Goal: Information Seeking & Learning: Learn about a topic

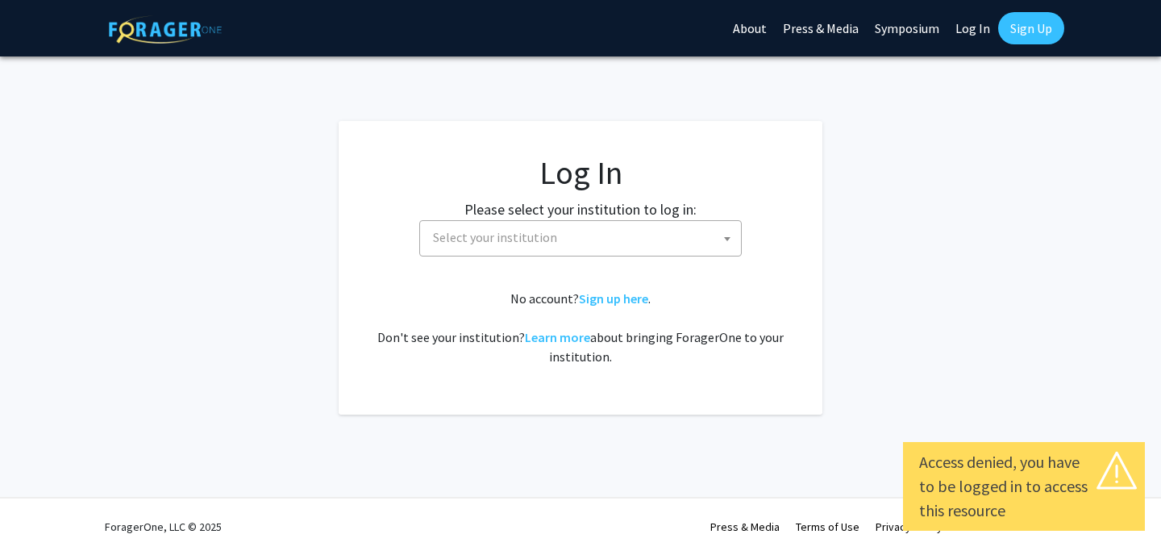
select select
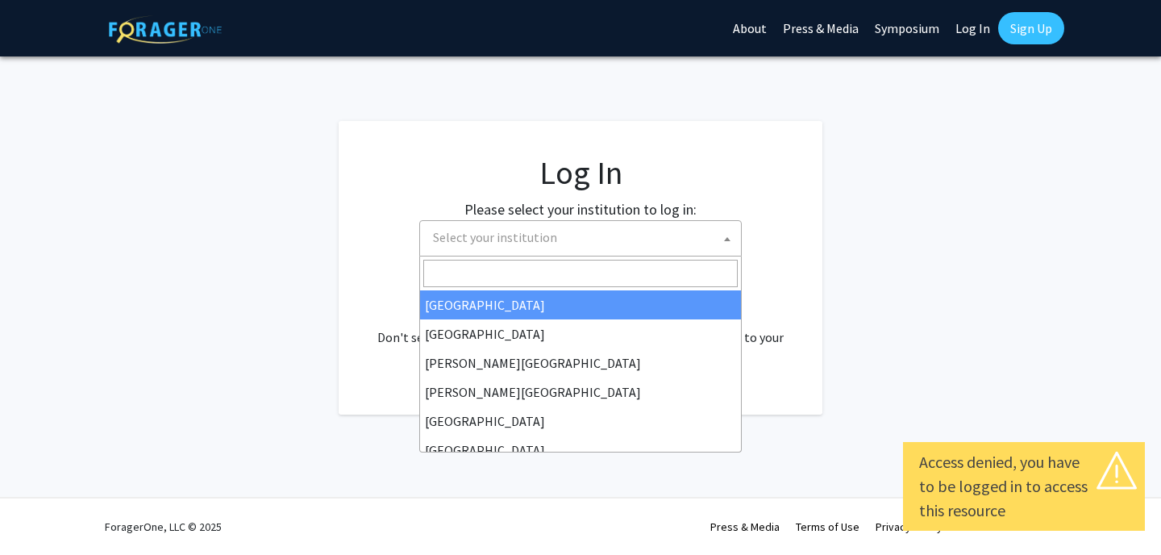
click at [522, 238] on span "Select your institution" at bounding box center [495, 237] width 124 height 16
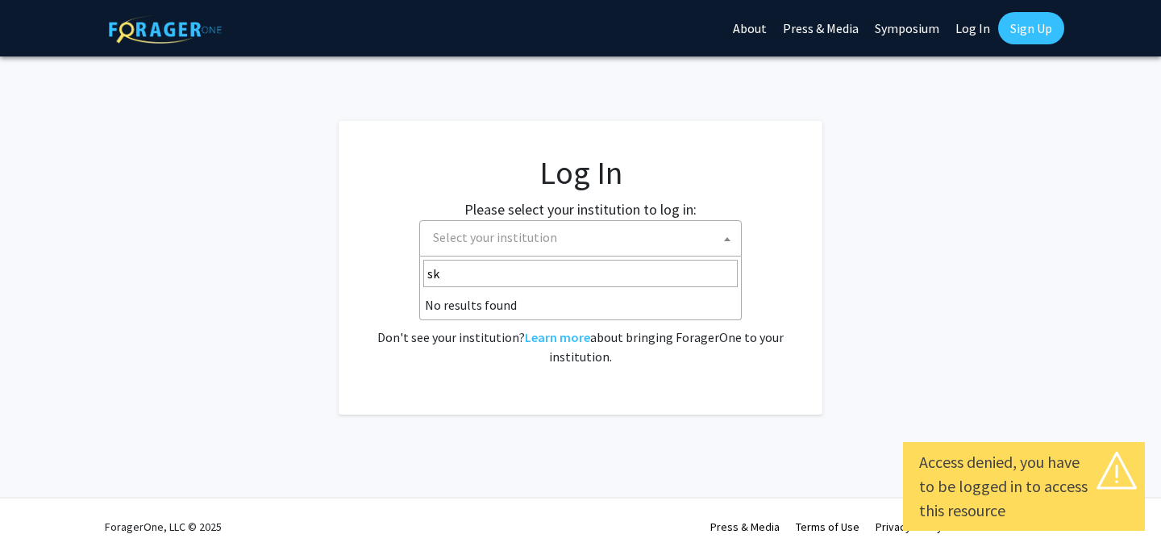
type input "s"
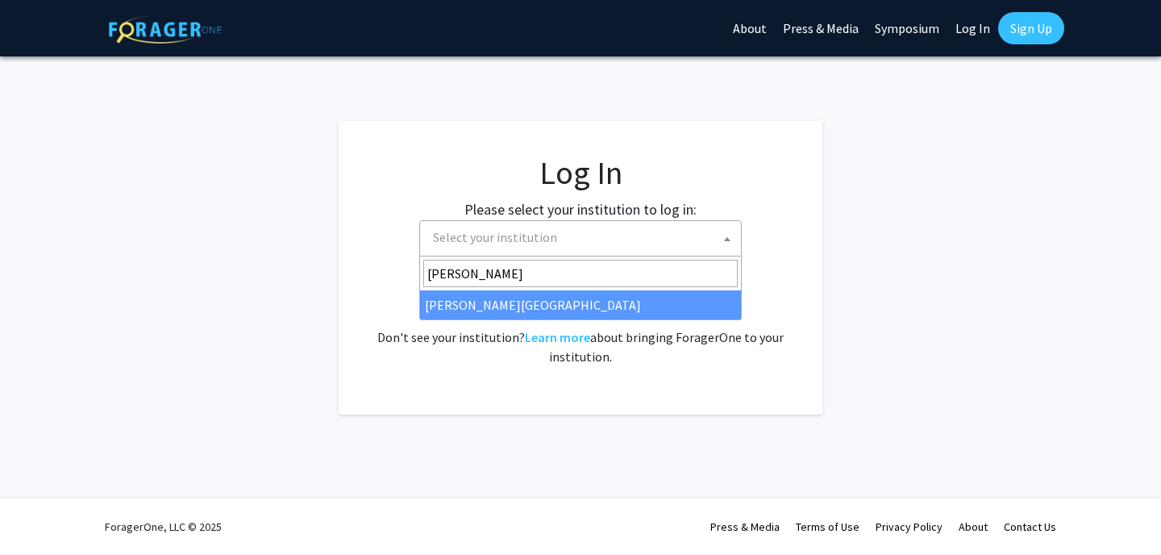
type input "[PERSON_NAME]"
select select "24"
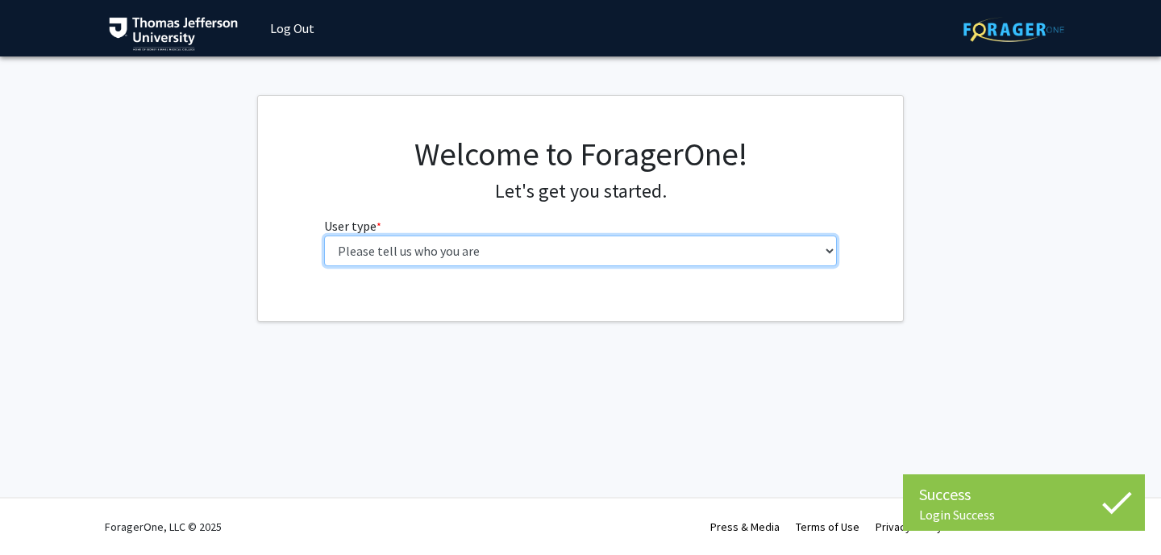
click at [502, 247] on select "Please tell us who you are Undergraduate Student Master's Student Doctoral Cand…" at bounding box center [580, 250] width 513 height 31
select select "3: doc"
click at [324, 235] on select "Please tell us who you are Undergraduate Student Master's Student Doctoral Cand…" at bounding box center [580, 250] width 513 height 31
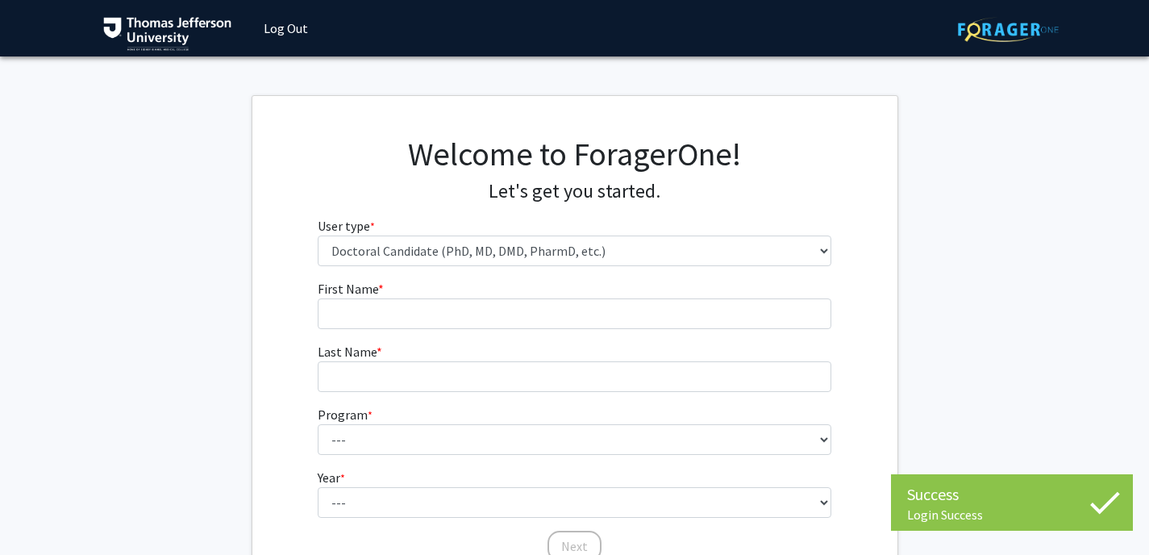
click at [555, 294] on fg-input "First Name * required" at bounding box center [574, 304] width 513 height 50
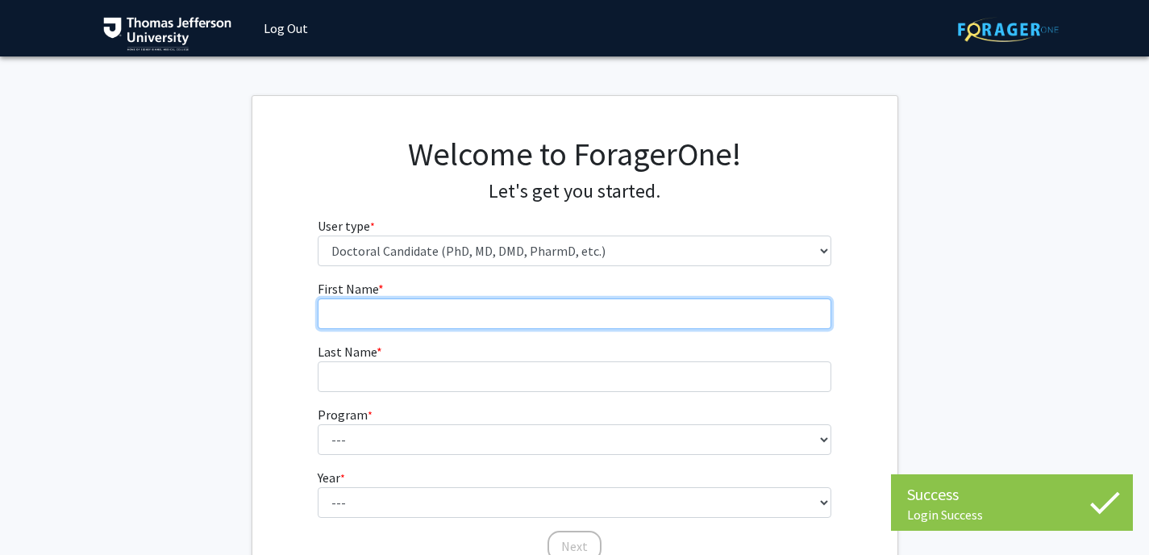
click at [559, 305] on input "First Name * required" at bounding box center [574, 313] width 513 height 31
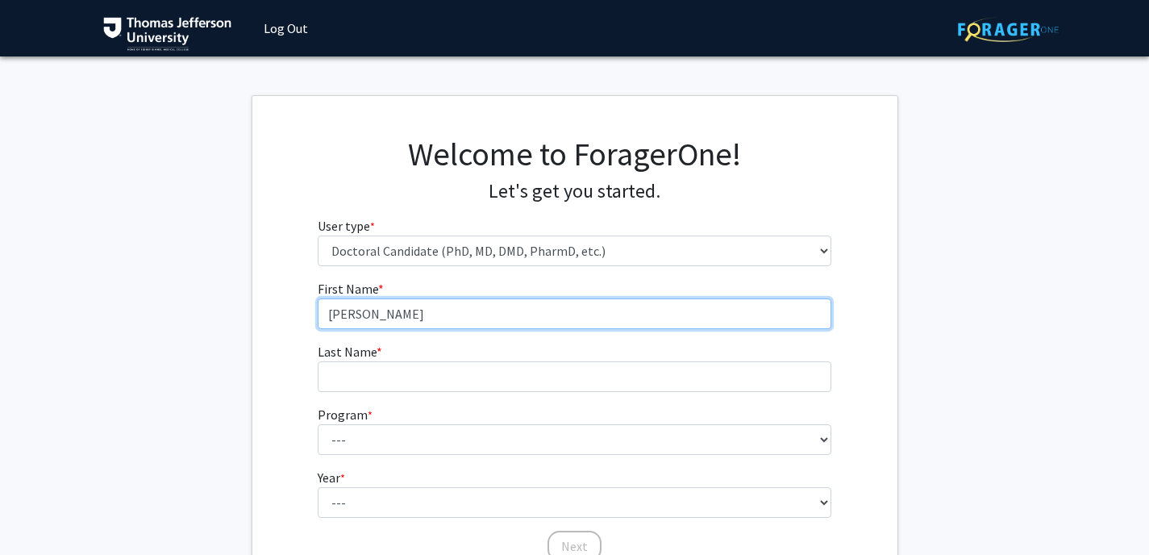
type input "[PERSON_NAME]"
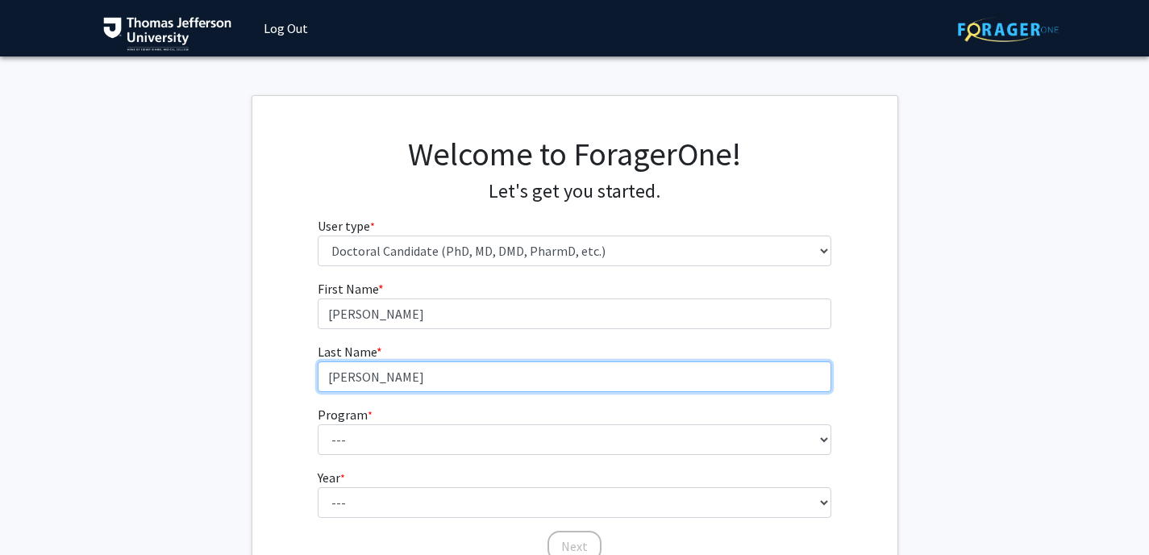
type input "[PERSON_NAME]"
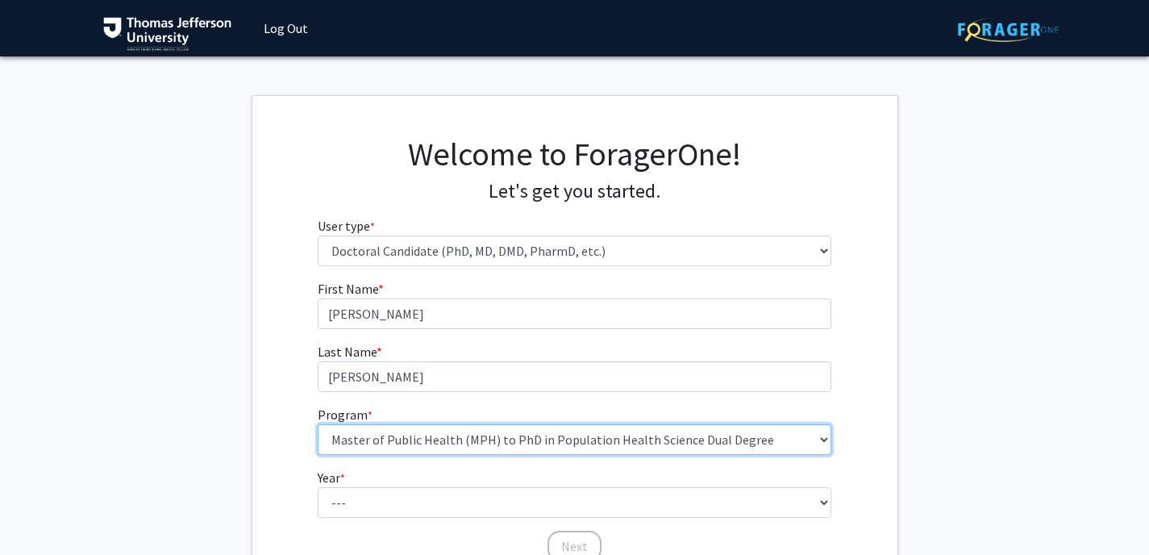
select select "35: 815"
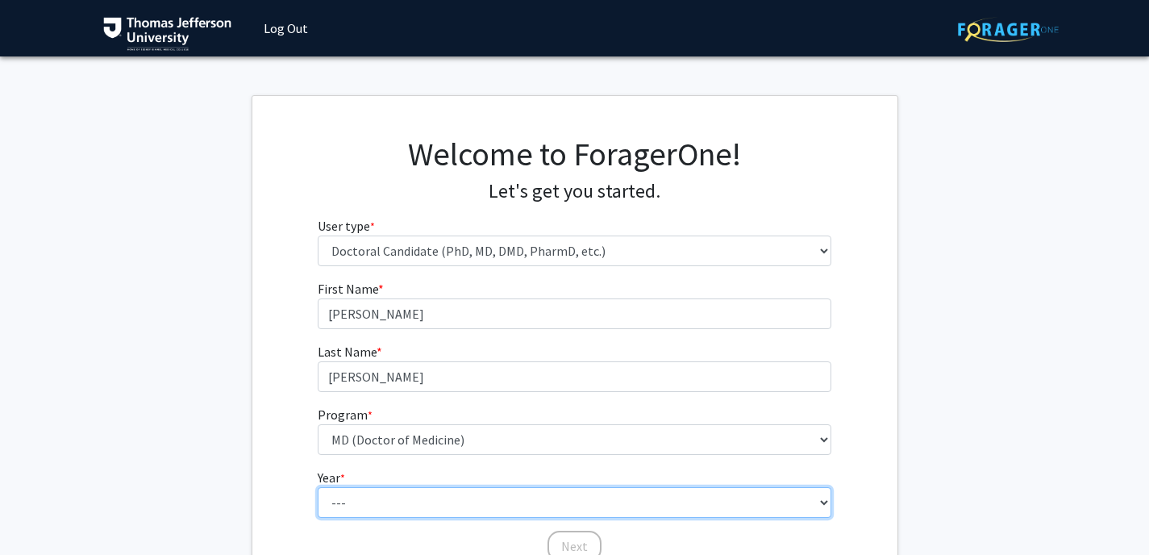
click at [399, 507] on select "--- First Year Second Year Third Year Fourth Year Fifth Year Sixth Year Seventh…" at bounding box center [574, 502] width 513 height 31
select select "1: first_year"
click at [318, 487] on select "--- First Year Second Year Third Year Fourth Year Fifth Year Sixth Year Seventh…" at bounding box center [574, 502] width 513 height 31
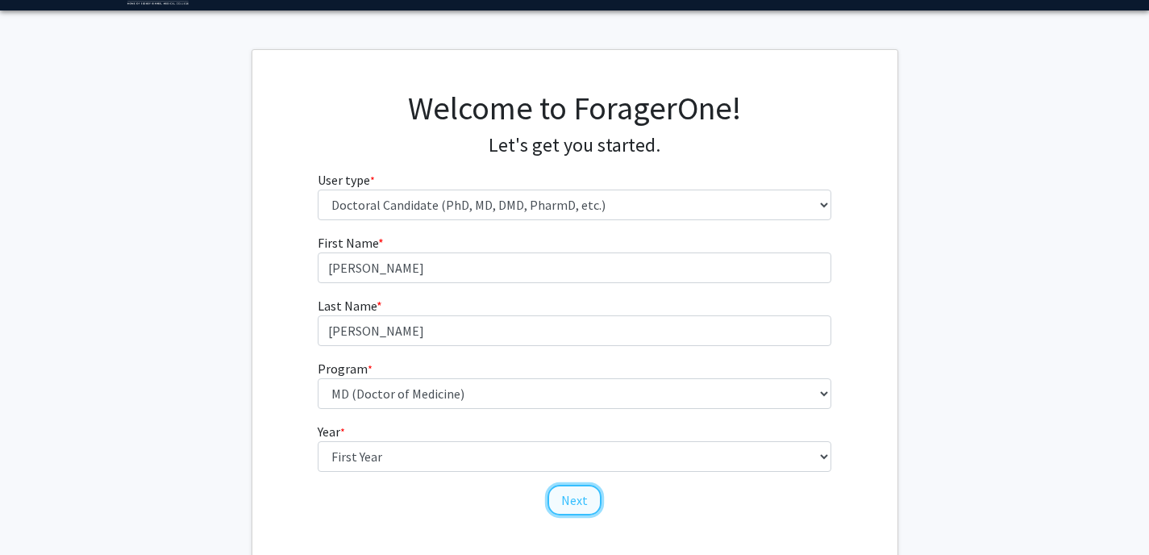
click at [576, 496] on button "Next" at bounding box center [574, 499] width 54 height 31
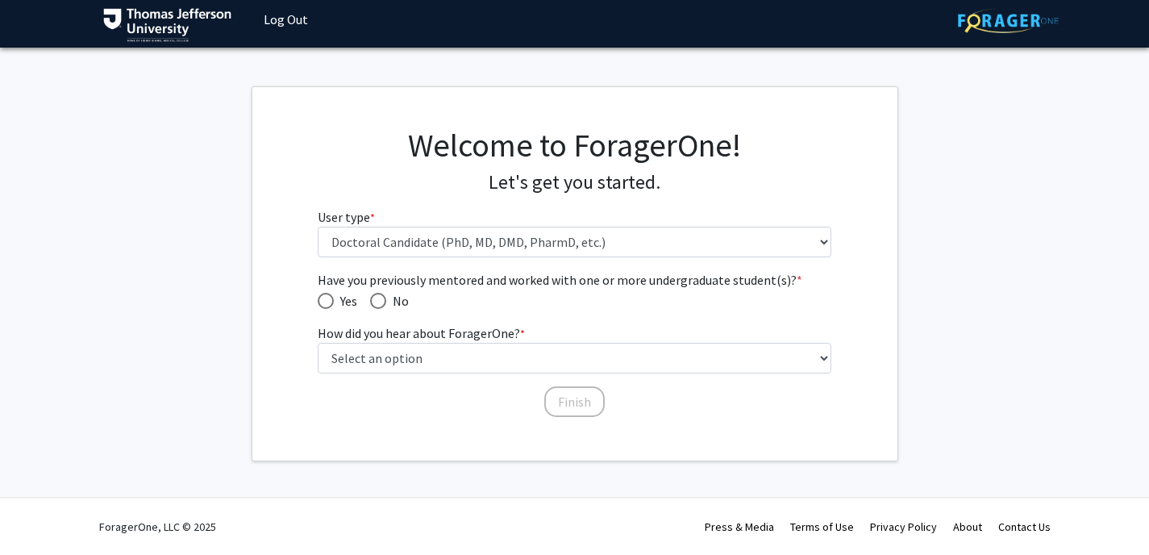
click at [328, 296] on span "Have you previously mentored and worked with one or more undergraduate student(…" at bounding box center [326, 301] width 16 height 16
click at [328, 296] on input "Yes" at bounding box center [326, 301] width 16 height 16
radio input "true"
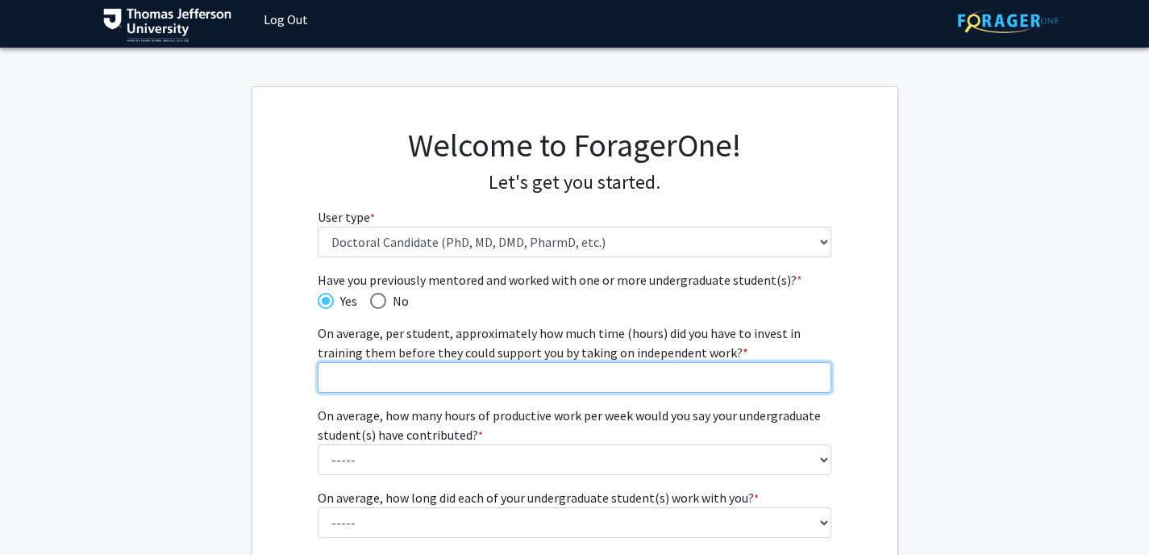
click at [496, 380] on input "On average, per student, approximately how much time (hours) did you have to in…" at bounding box center [574, 377] width 513 height 31
type input "80"
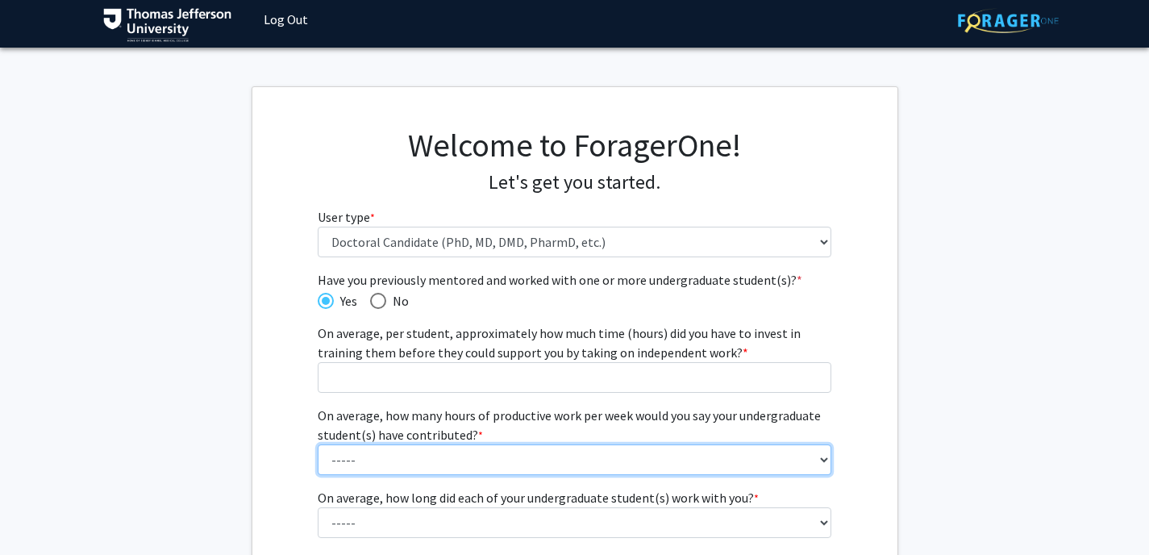
click at [468, 454] on fg-select "On average, how many hours of productive work per week would you say your under…" at bounding box center [574, 439] width 513 height 69
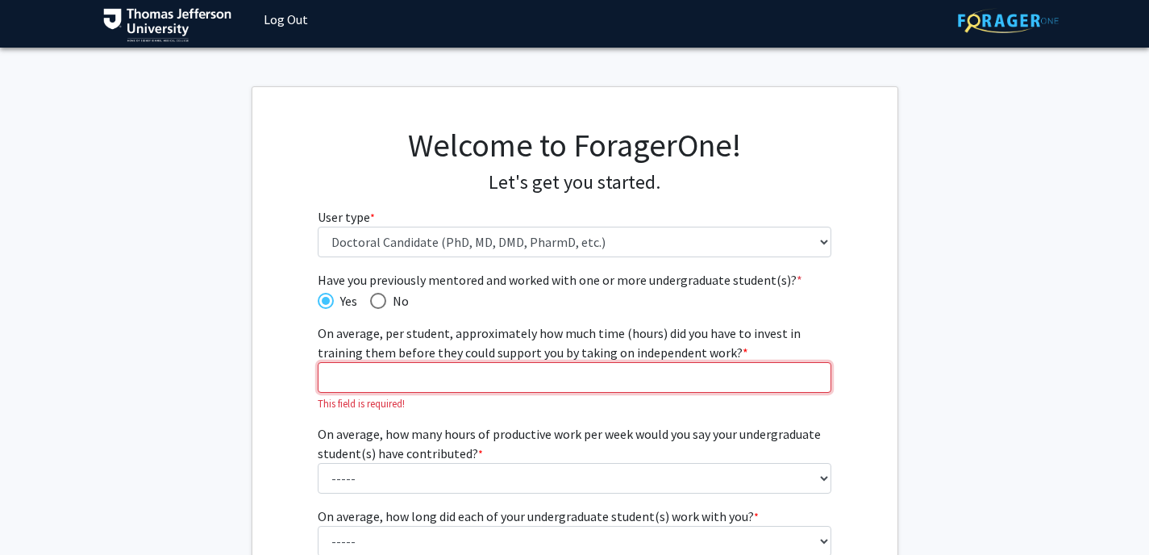
drag, startPoint x: 463, startPoint y: 379, endPoint x: 442, endPoint y: 378, distance: 21.8
click at [448, 379] on input "On average, per student, approximately how much time (hours) did you have to in…" at bounding box center [574, 377] width 513 height 31
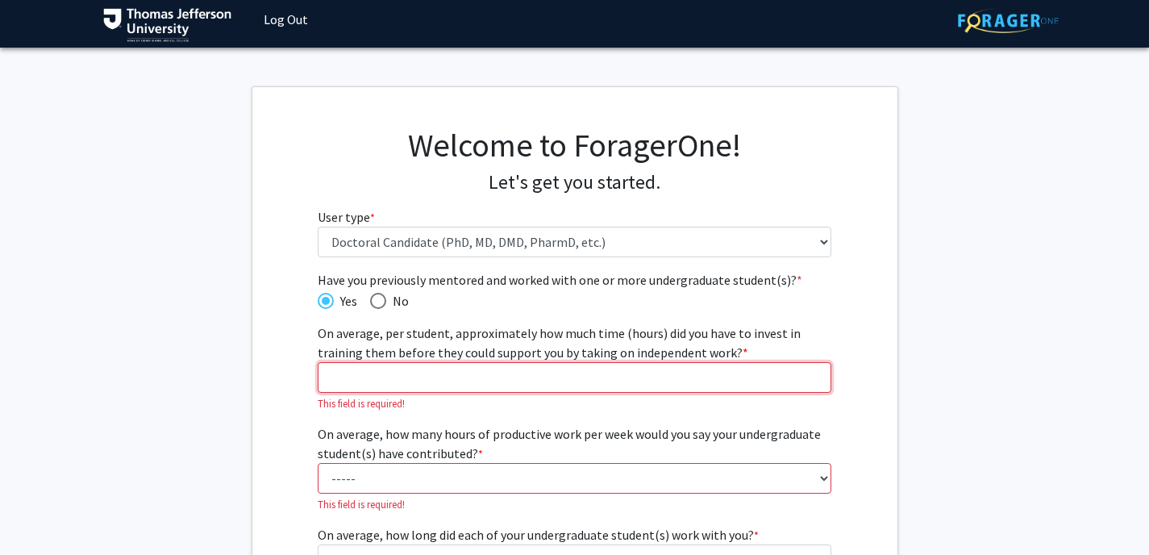
drag, startPoint x: 442, startPoint y: 378, endPoint x: 239, endPoint y: 376, distance: 203.1
click at [239, 376] on fg-get-started "Welcome to ForagerOne! Let's get you started. User type * required Please tell …" at bounding box center [574, 478] width 1149 height 784
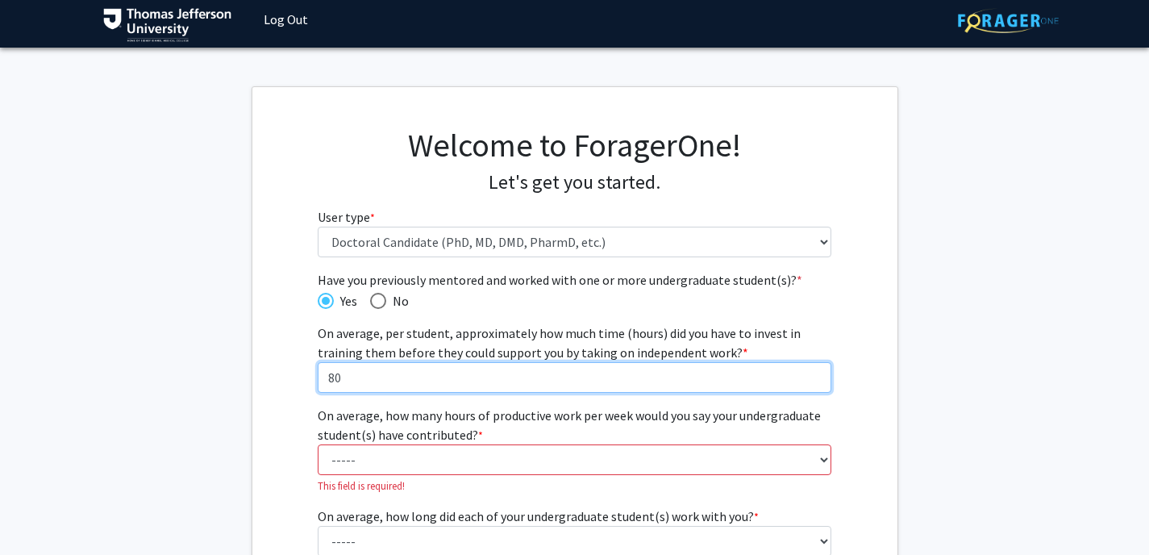
type input "80"
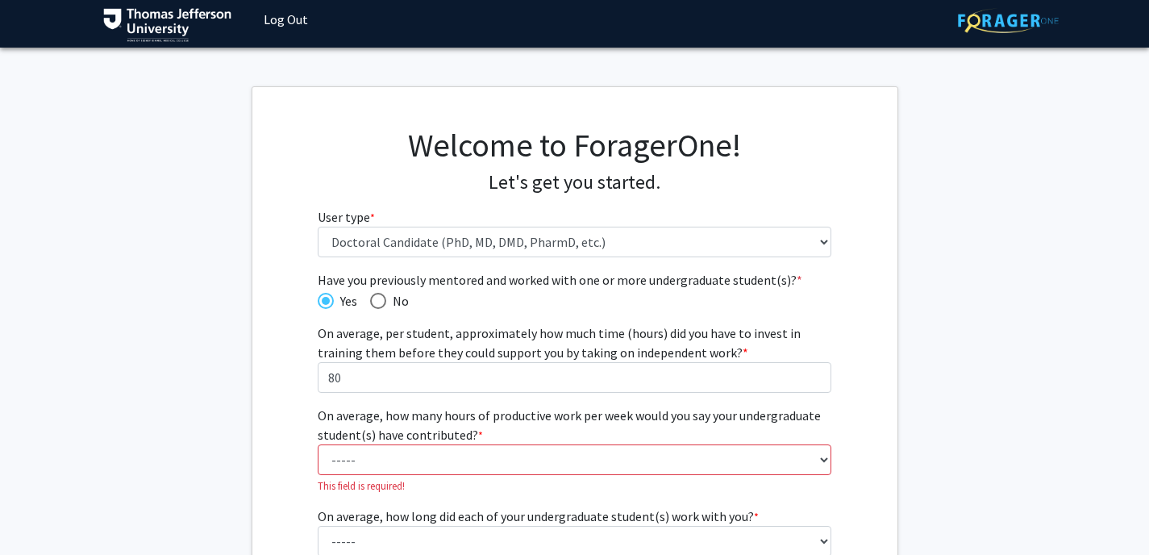
click at [432, 418] on label "On average, how many hours of productive work per week would you say your under…" at bounding box center [574, 424] width 513 height 39
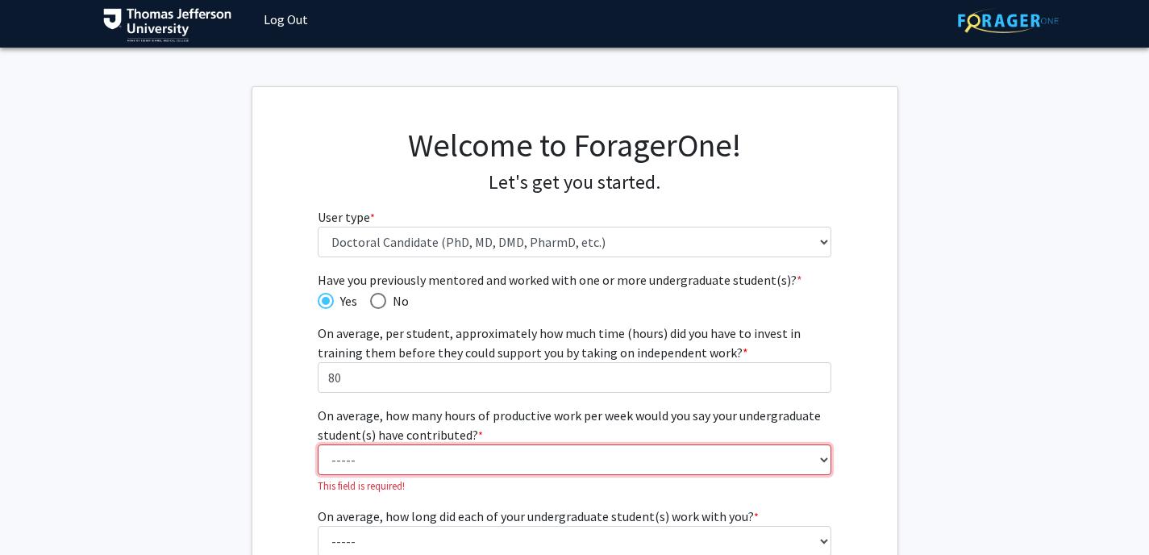
click at [432, 444] on select "----- 1 - 5 hours 6 - 10 hours 11 - 15 hours 16 - 20 hours 21 - 30 hours 31 - 4…" at bounding box center [574, 459] width 513 height 31
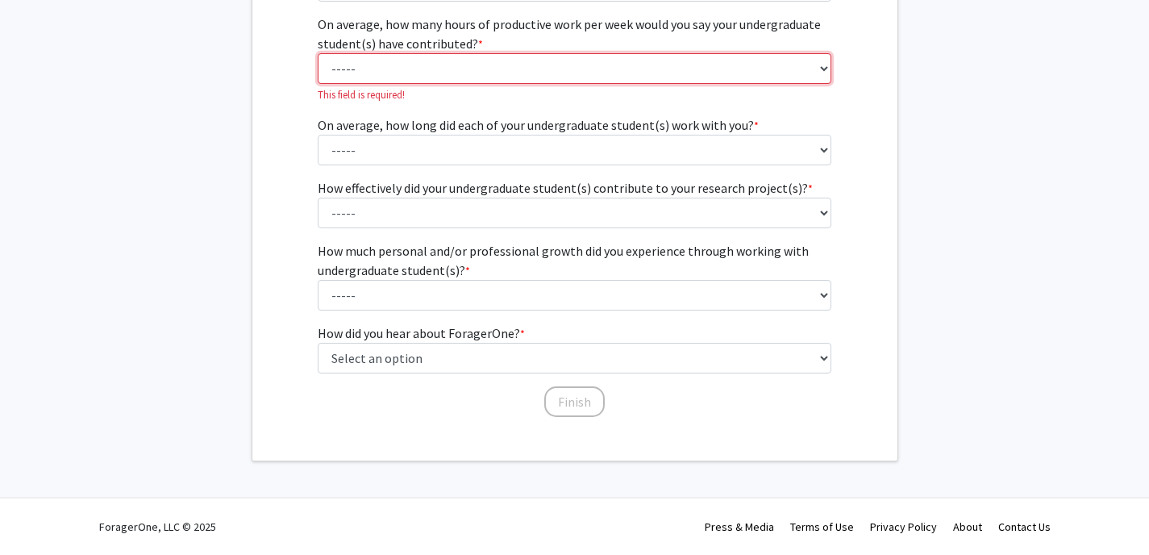
scroll to position [0, 0]
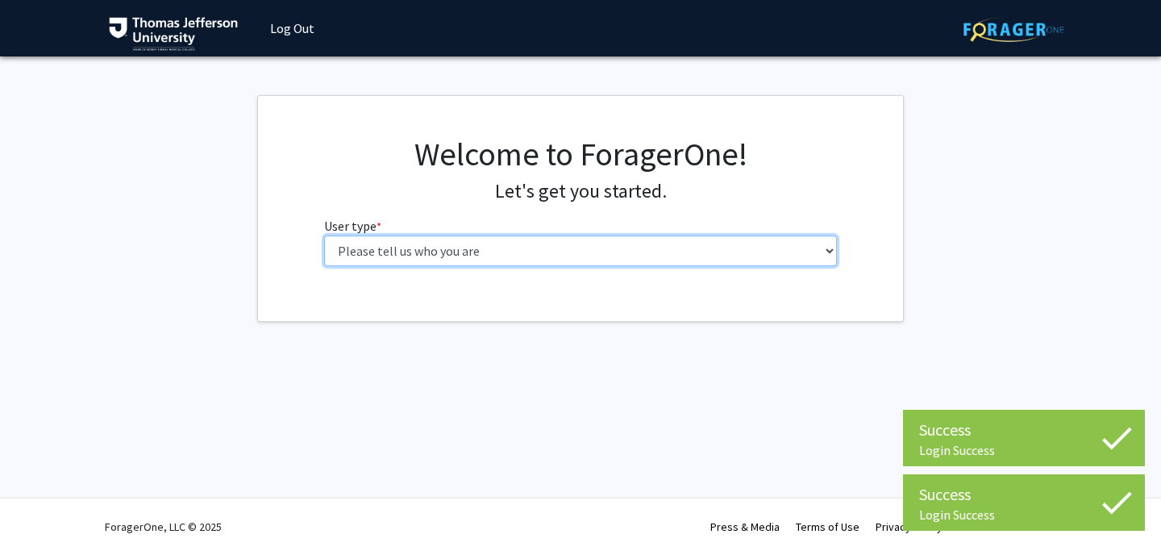
click at [397, 239] on select "Please tell us who you are Undergraduate Student Master's Student Doctoral Cand…" at bounding box center [580, 250] width 513 height 31
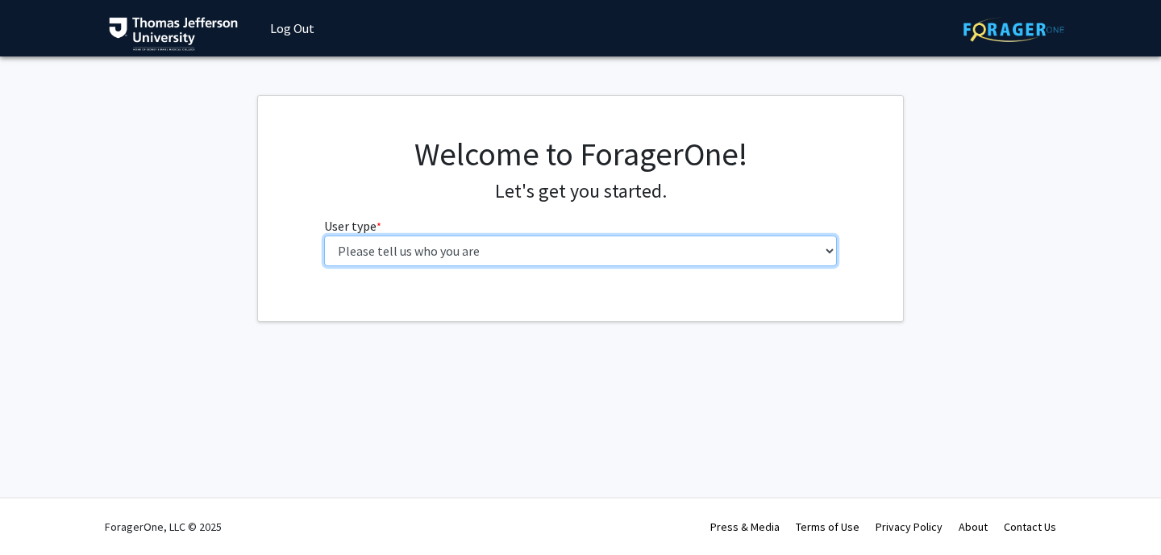
select select "3: doc"
click at [324, 235] on select "Please tell us who you are Undergraduate Student Master's Student Doctoral Cand…" at bounding box center [580, 250] width 513 height 31
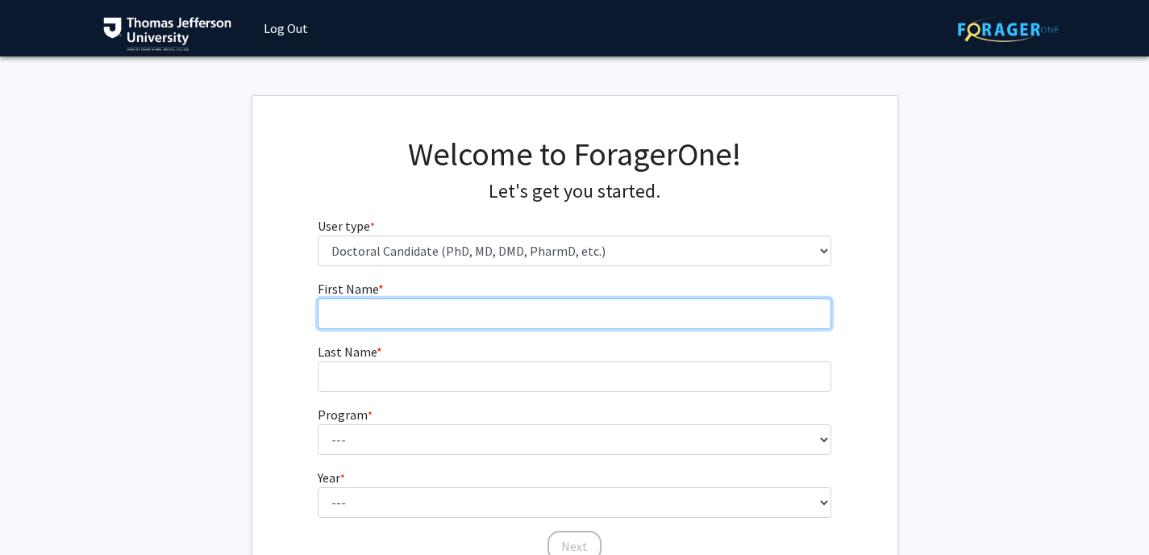
click at [399, 301] on input "First Name * required" at bounding box center [574, 313] width 513 height 31
type input "[PERSON_NAME]"
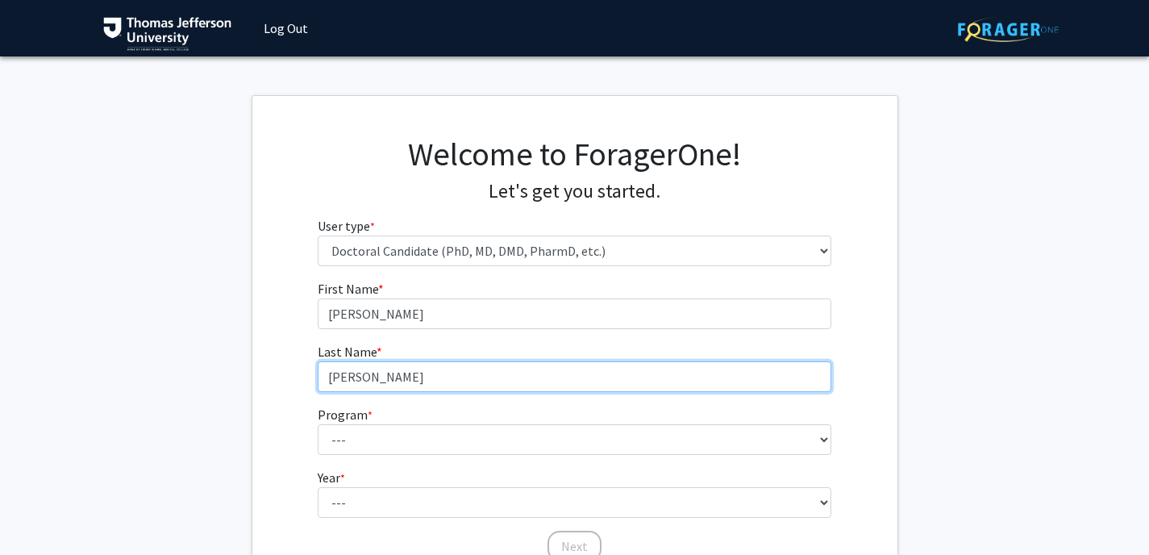
type input "[PERSON_NAME]"
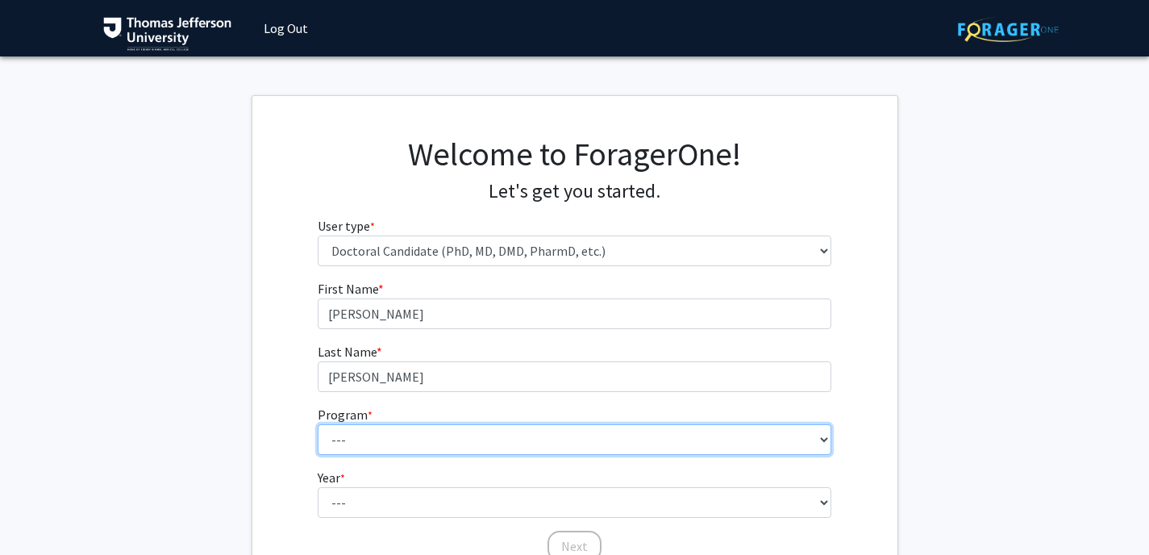
click at [431, 454] on select "--- Accelerated 3+3 BS in Health Sciences/Doctor of [MEDICAL_DATA] Accelerated …" at bounding box center [574, 439] width 513 height 31
select select "35: 815"
click at [318, 424] on select "--- Accelerated 3+3 BS in Health Sciences/Doctor of [MEDICAL_DATA] Accelerated …" at bounding box center [574, 439] width 513 height 31
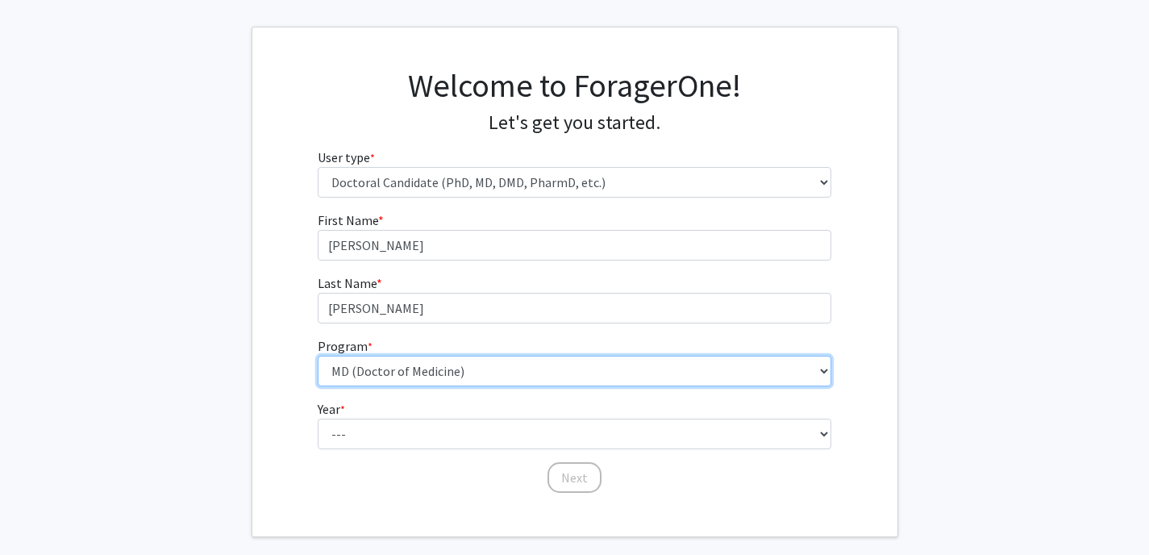
scroll to position [144, 0]
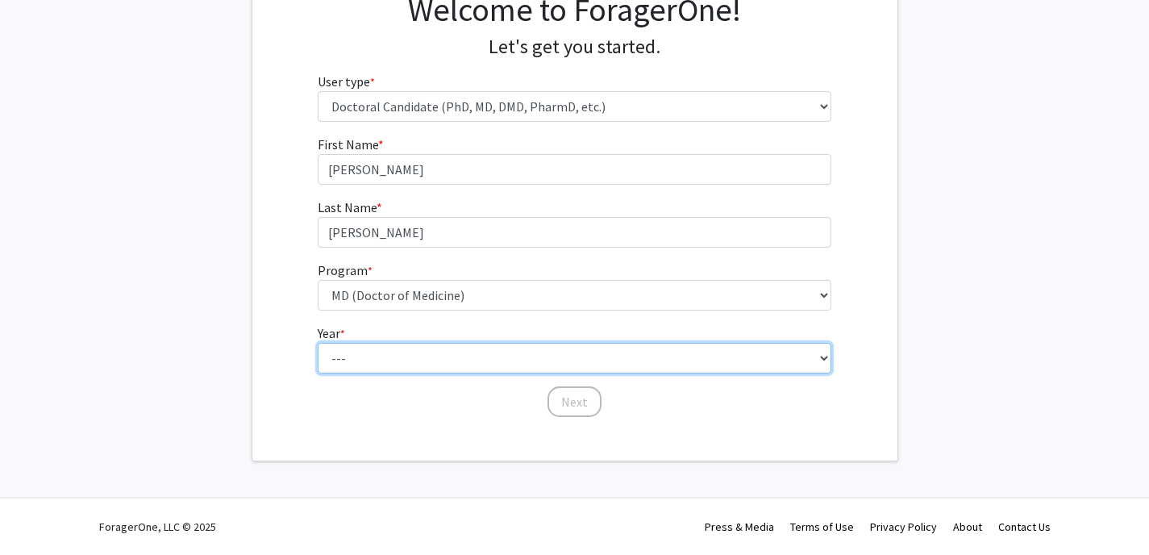
click at [424, 351] on select "--- First Year Second Year Third Year Fourth Year Fifth Year Sixth Year Seventh…" at bounding box center [574, 358] width 513 height 31
select select "1: first_year"
click at [318, 343] on select "--- First Year Second Year Third Year Fourth Year Fifth Year Sixth Year Seventh…" at bounding box center [574, 358] width 513 height 31
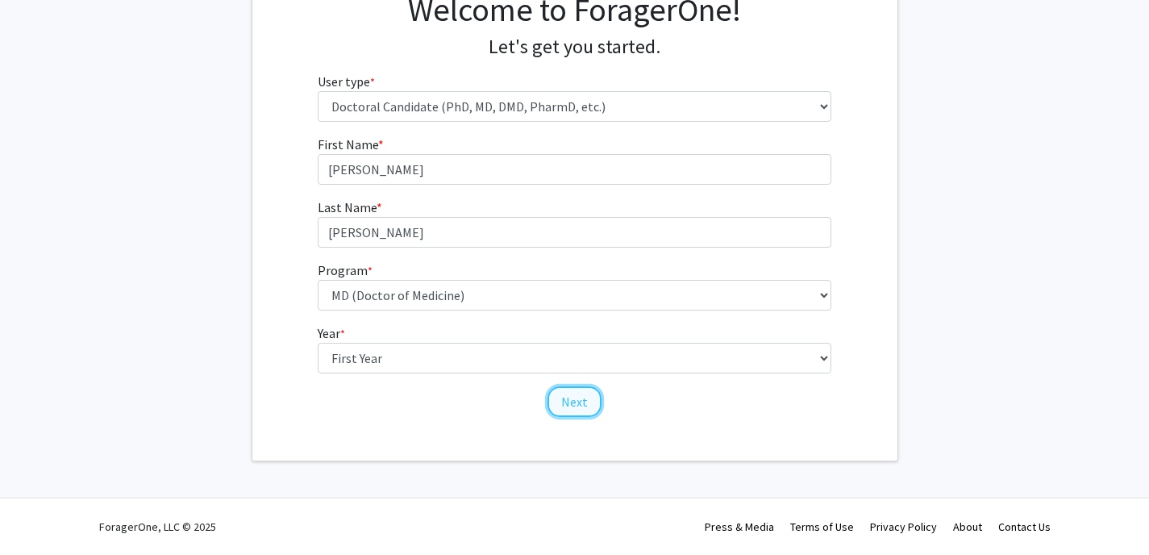
click at [577, 411] on button "Next" at bounding box center [574, 401] width 54 height 31
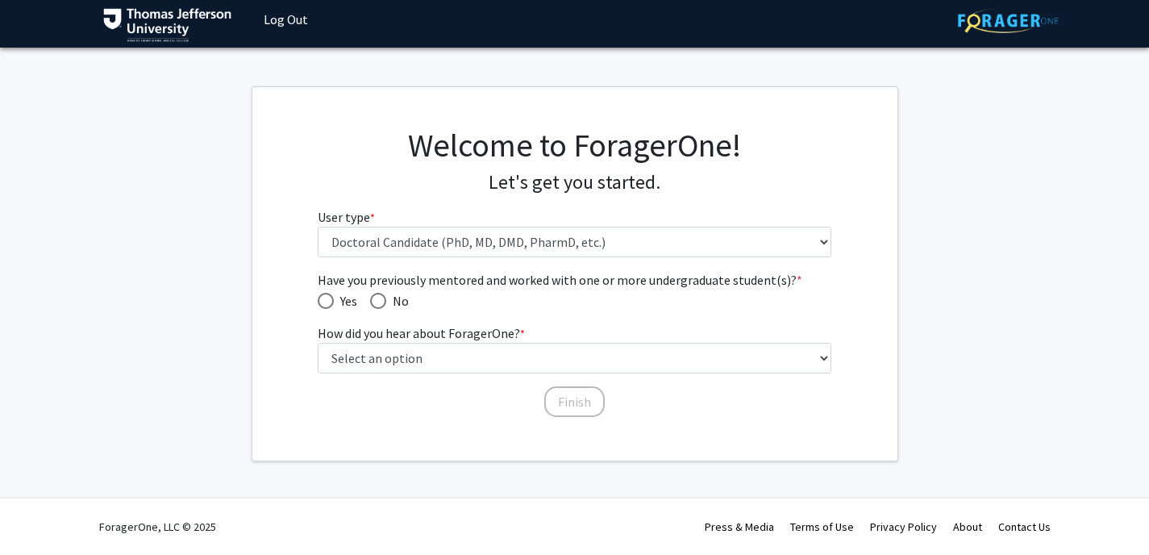
scroll to position [9, 0]
click at [347, 301] on span "Yes" at bounding box center [345, 300] width 23 height 19
click at [334, 301] on input "Yes" at bounding box center [326, 301] width 16 height 16
radio input "true"
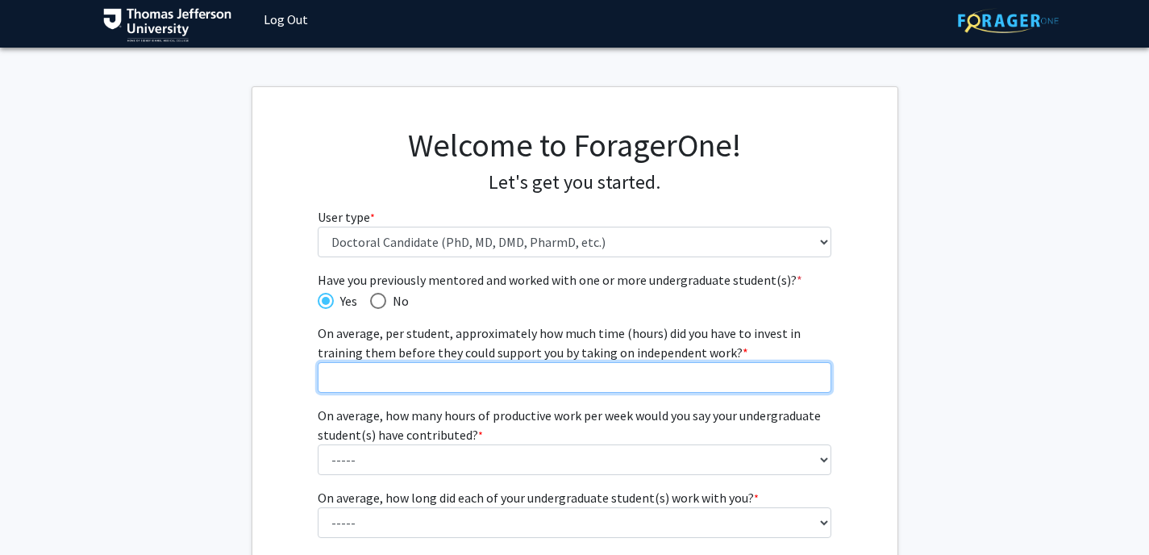
click at [380, 380] on input "On average, per student, approximately how much time (hours) did you have to in…" at bounding box center [574, 377] width 513 height 31
type input "80"
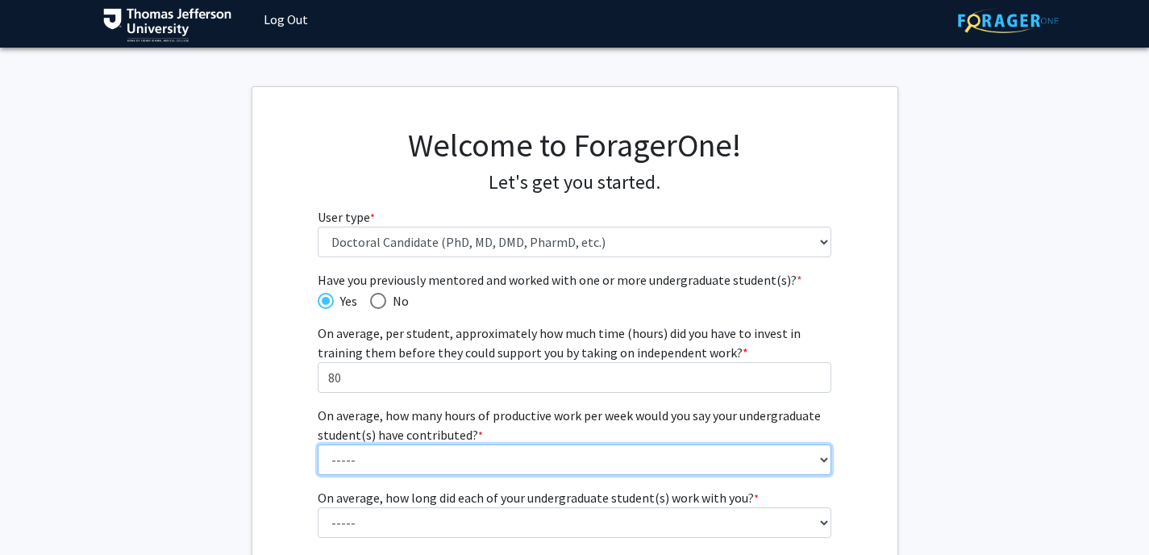
click at [368, 471] on select "----- 1 - 5 hours 6 - 10 hours 11 - 15 hours 16 - 20 hours 21 - 30 hours 31 - 4…" at bounding box center [574, 459] width 513 height 31
select select "2: 6 - 10 hours"
click at [318, 444] on select "----- 1 - 5 hours 6 - 10 hours 11 - 15 hours 16 - 20 hours 21 - 30 hours 31 - 4…" at bounding box center [574, 459] width 513 height 31
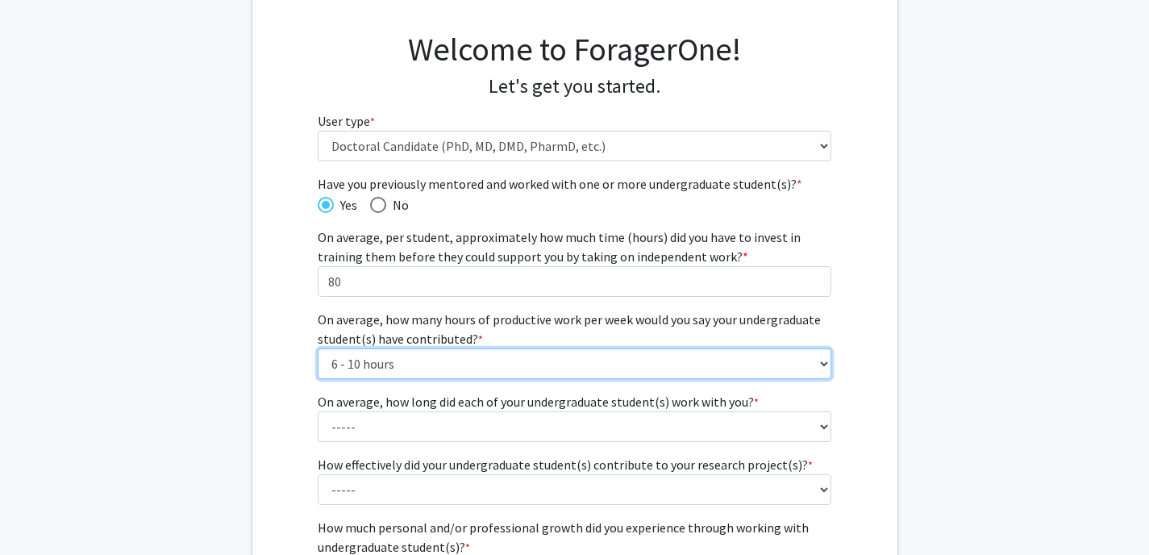
scroll to position [106, 0]
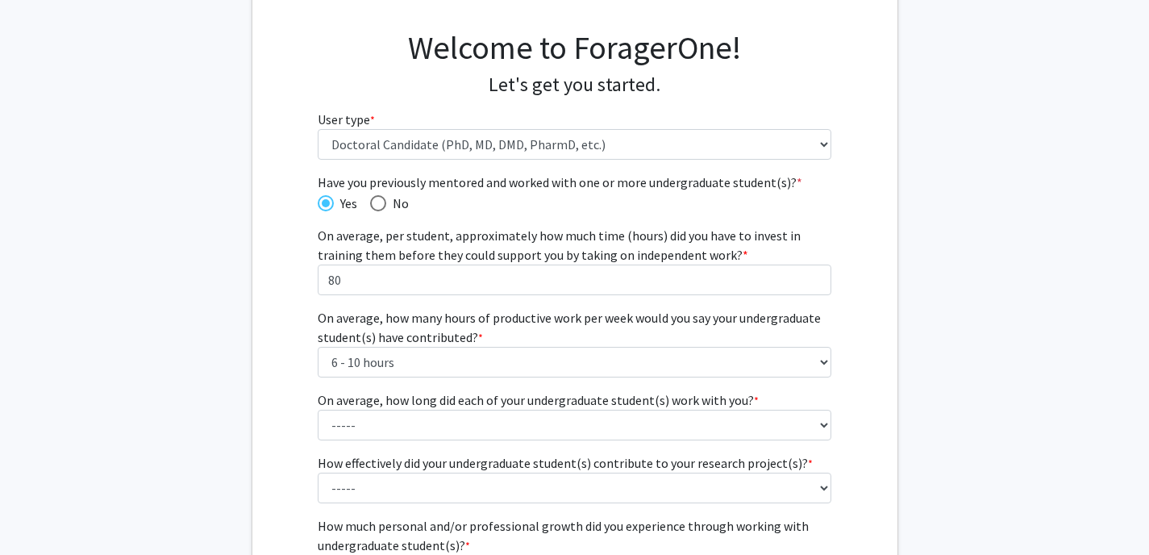
click at [402, 406] on label "On average, how long did each of your undergraduate student(s) work with you? *…" at bounding box center [538, 399] width 441 height 19
click at [402, 409] on select "----- 1 - 3 months 3 - 6 months 6 months - 1 year 1 - 2 years 2 - 3 years 3 - 4…" at bounding box center [574, 424] width 513 height 31
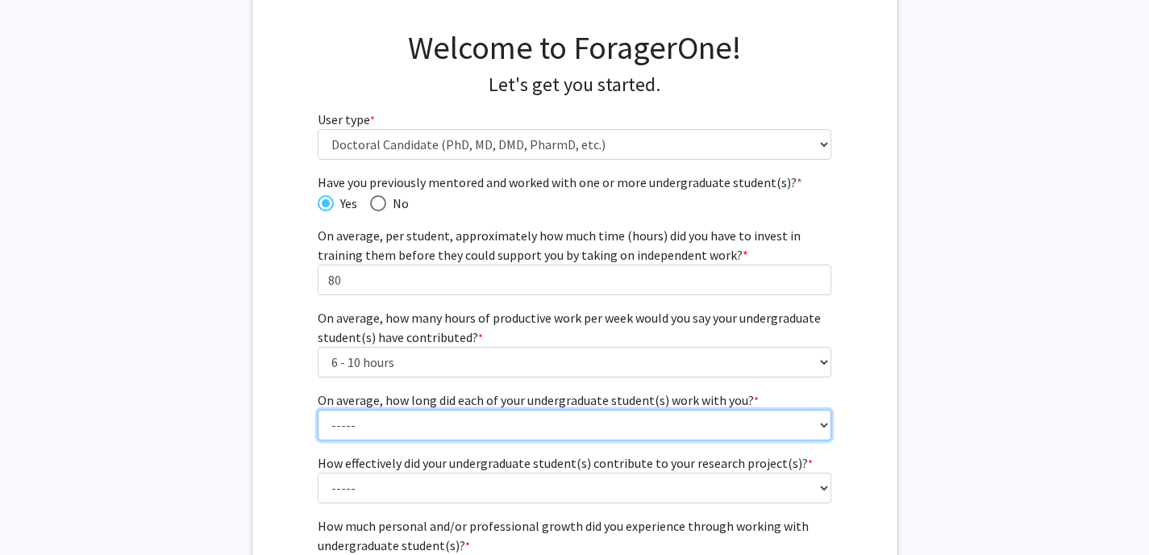
click at [397, 434] on select "----- 1 - 3 months 3 - 6 months 6 months - 1 year 1 - 2 years 2 - 3 years 3 - 4…" at bounding box center [574, 424] width 513 height 31
click at [318, 409] on select "----- 1 - 3 months 3 - 6 months 6 months - 1 year 1 - 2 years 2 - 3 years 3 - 4…" at bounding box center [574, 424] width 513 height 31
click at [400, 434] on select "----- 1 - 3 months 3 - 6 months 6 months - 1 year 1 - 2 years 2 - 3 years 3 - 4…" at bounding box center [574, 424] width 513 height 31
click at [318, 409] on select "----- 1 - 3 months 3 - 6 months 6 months - 1 year 1 - 2 years 2 - 3 years 3 - 4…" at bounding box center [574, 424] width 513 height 31
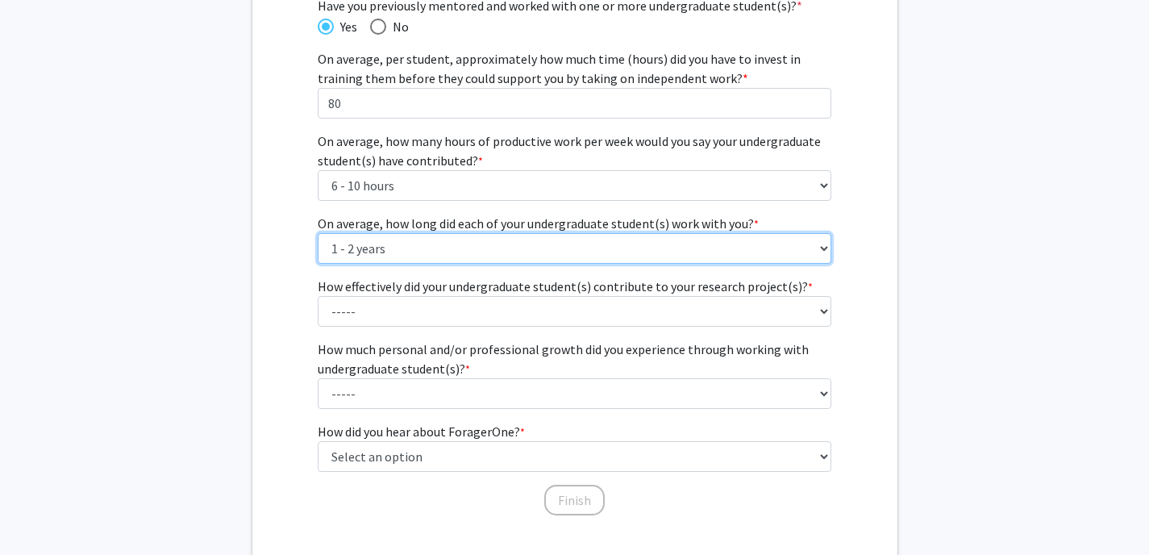
click at [424, 257] on select "----- 1 - 3 months 3 - 6 months 6 months - 1 year 1 - 2 years 2 - 3 years 3 - 4…" at bounding box center [574, 248] width 513 height 31
click at [318, 233] on select "----- 1 - 3 months 3 - 6 months 6 months - 1 year 1 - 2 years 2 - 3 years 3 - 4…" at bounding box center [574, 248] width 513 height 31
click at [454, 241] on select "----- 1 - 3 months 3 - 6 months 6 months - 1 year 1 - 2 years 2 - 3 years 3 - 4…" at bounding box center [574, 248] width 513 height 31
select select "4: 1 - 2 years"
click at [318, 233] on select "----- 1 - 3 months 3 - 6 months 6 months - 1 year 1 - 2 years 2 - 3 years 3 - 4…" at bounding box center [574, 248] width 513 height 31
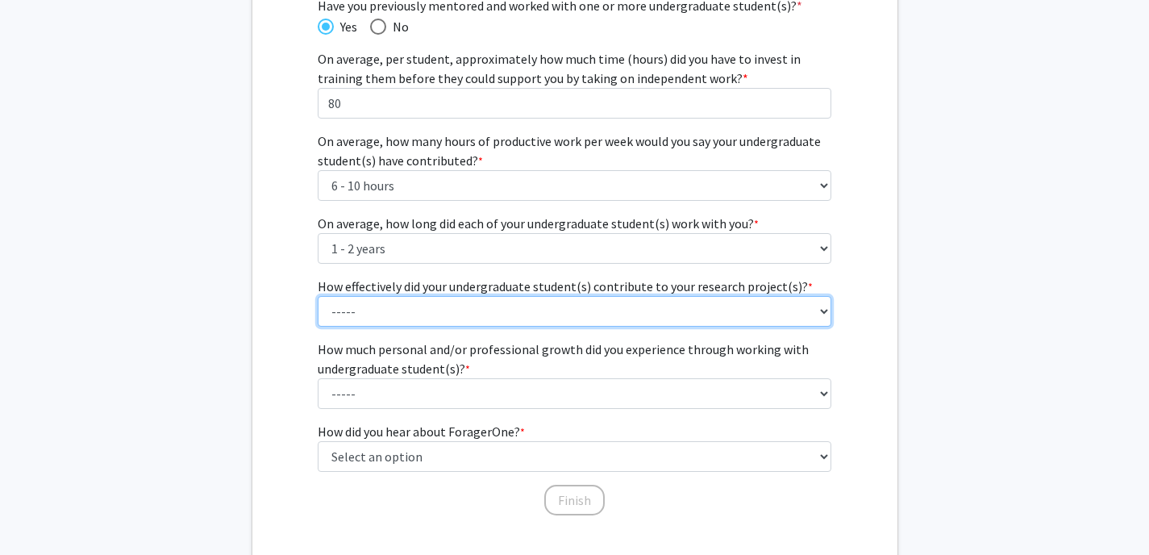
click at [446, 310] on select "----- 1 (Minimally) 2 3 (Moderately) 4 5 (Significantly)" at bounding box center [574, 311] width 513 height 31
click at [318, 296] on select "----- 1 (Minimally) 2 3 (Moderately) 4 5 (Significantly)" at bounding box center [574, 311] width 513 height 31
click at [442, 323] on select "----- 1 (Minimally) 2 3 (Moderately) 4 5 (Significantly)" at bounding box center [574, 311] width 513 height 31
select select "4: 4"
click at [318, 296] on select "----- 1 (Minimally) 2 3 (Moderately) 4 5 (Significantly)" at bounding box center [574, 311] width 513 height 31
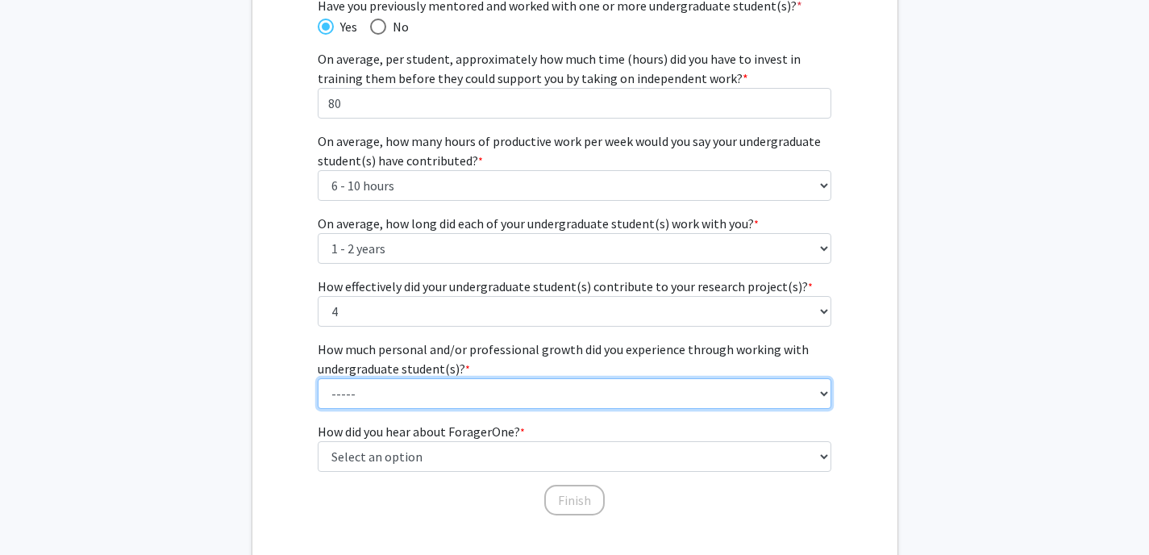
click at [435, 387] on select "----- 1 (Minimal) 2 3 (Moderate) 4 5 (Significant)" at bounding box center [574, 393] width 513 height 31
select select "5: 5"
click at [318, 378] on select "----- 1 (Minimal) 2 3 (Moderate) 4 5 (Significant)" at bounding box center [574, 393] width 513 height 31
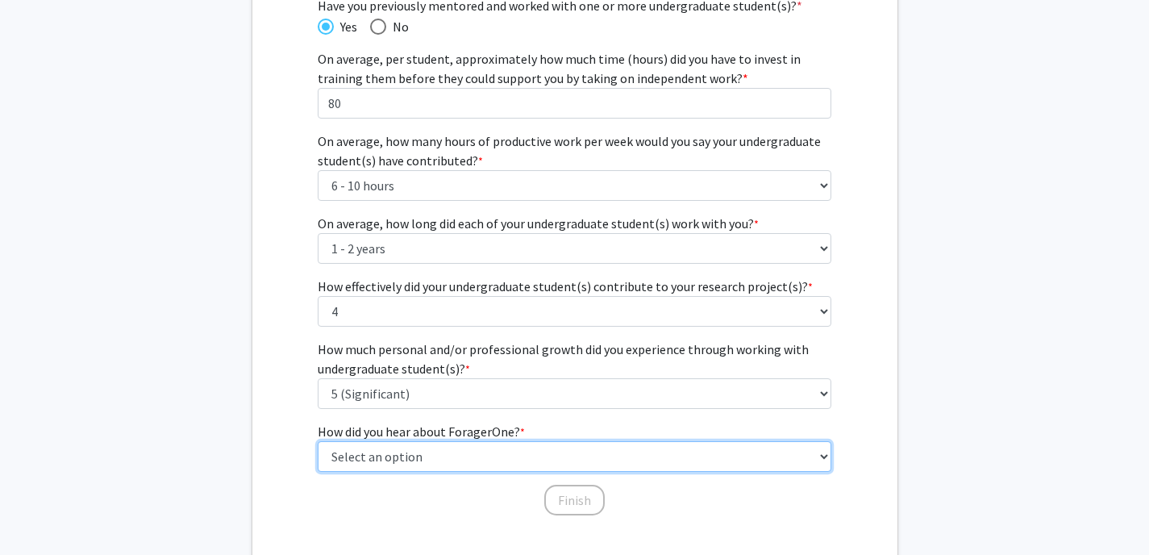
click at [446, 451] on select "Select an option Peer/student recommendation Faculty/staff recommendation Unive…" at bounding box center [574, 456] width 513 height 31
select select "2: faculty_recommendation"
click at [318, 441] on select "Select an option Peer/student recommendation Faculty/staff recommendation Unive…" at bounding box center [574, 456] width 513 height 31
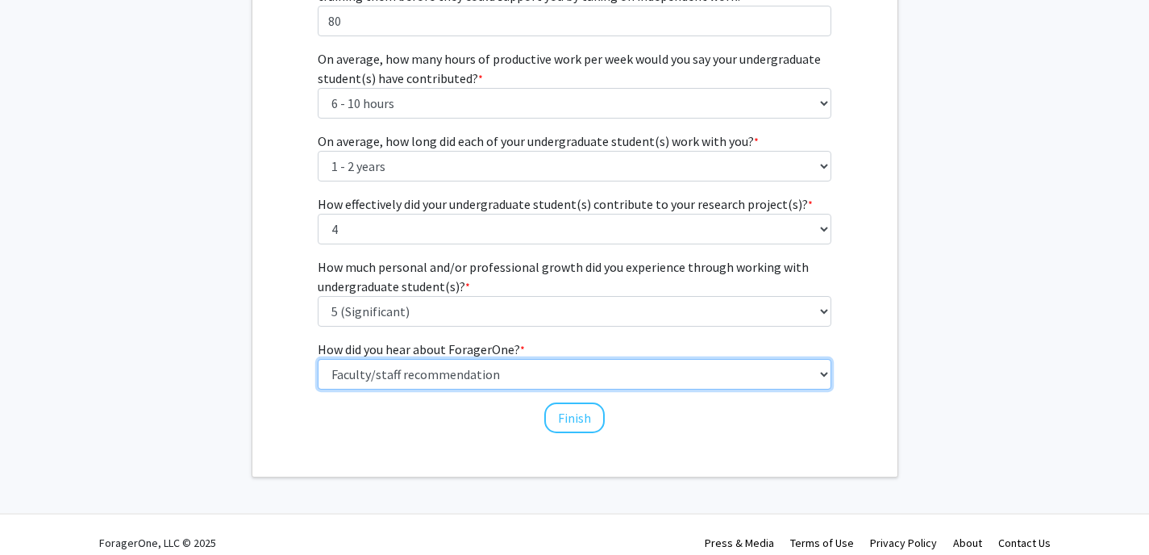
scroll to position [381, 0]
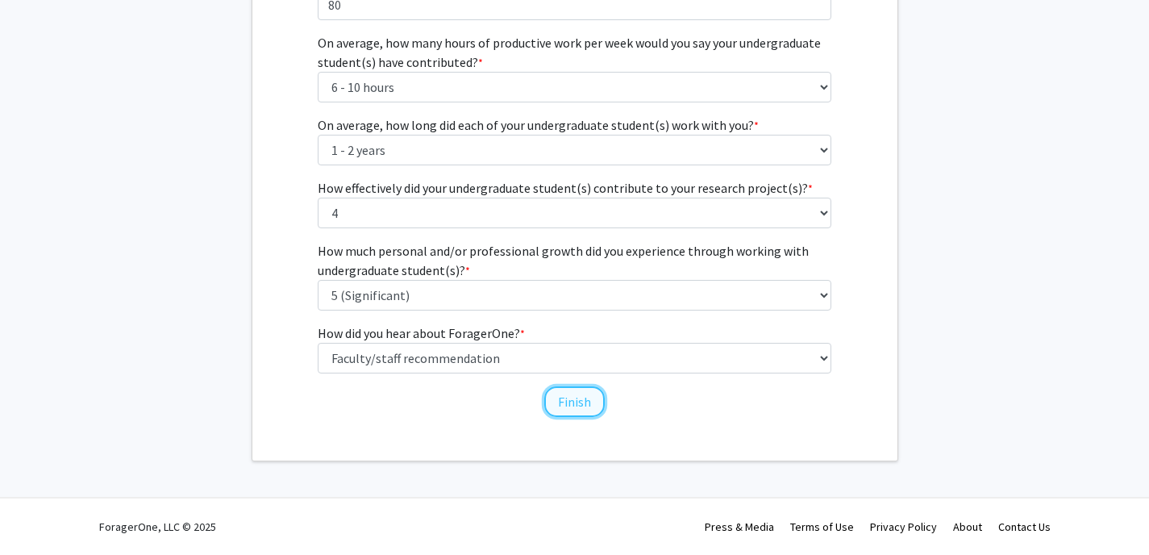
click at [584, 412] on button "Finish" at bounding box center [574, 401] width 60 height 31
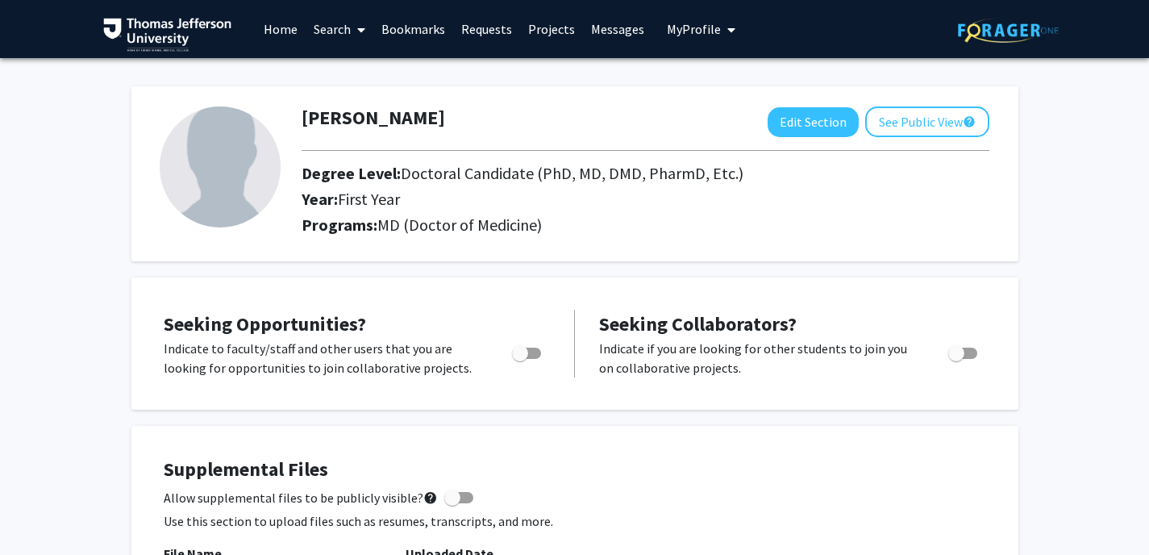
click at [538, 351] on span "Toggle" at bounding box center [526, 352] width 29 height 11
click at [520, 359] on input "Are you actively seeking opportunities?" at bounding box center [519, 359] width 1 height 1
checkbox input "true"
click at [961, 128] on button "See Public View help" at bounding box center [927, 121] width 124 height 31
click at [318, 31] on link "Search" at bounding box center [340, 29] width 68 height 56
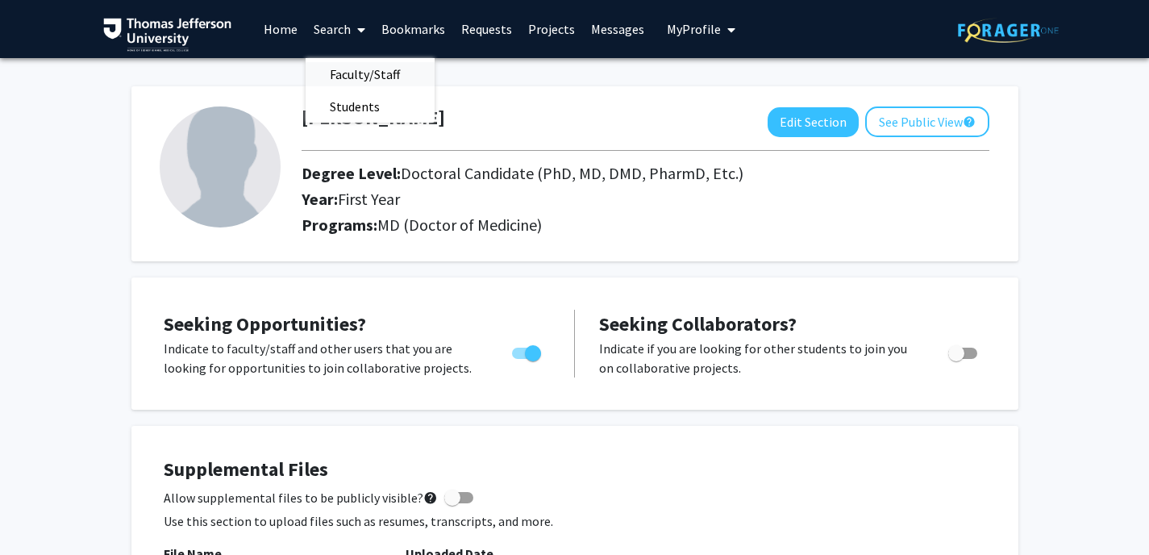
click at [336, 74] on span "Faculty/Staff" at bounding box center [365, 74] width 118 height 32
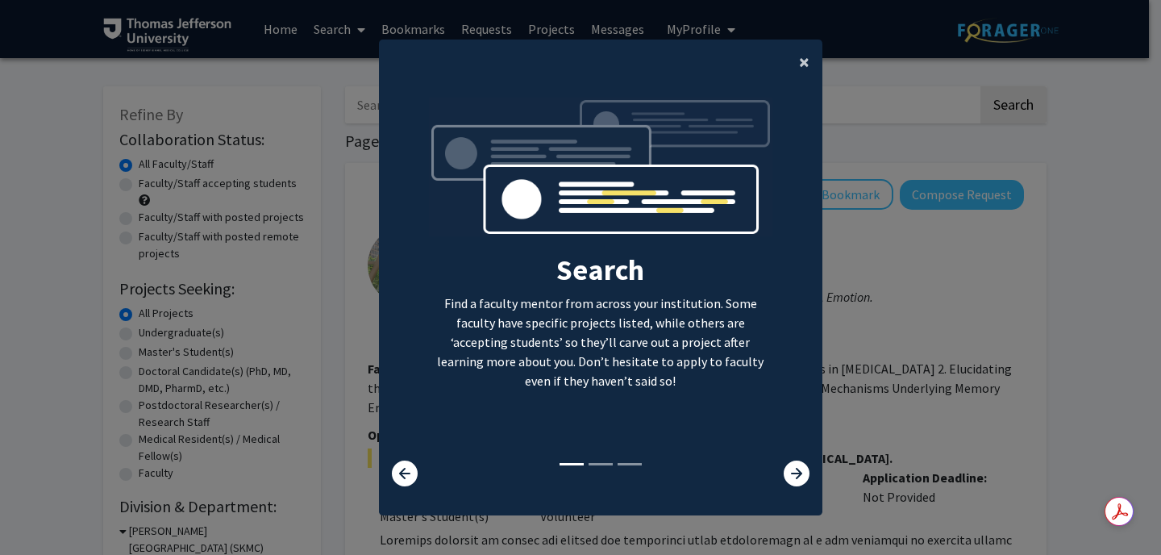
click at [801, 60] on span "×" at bounding box center [804, 61] width 10 height 25
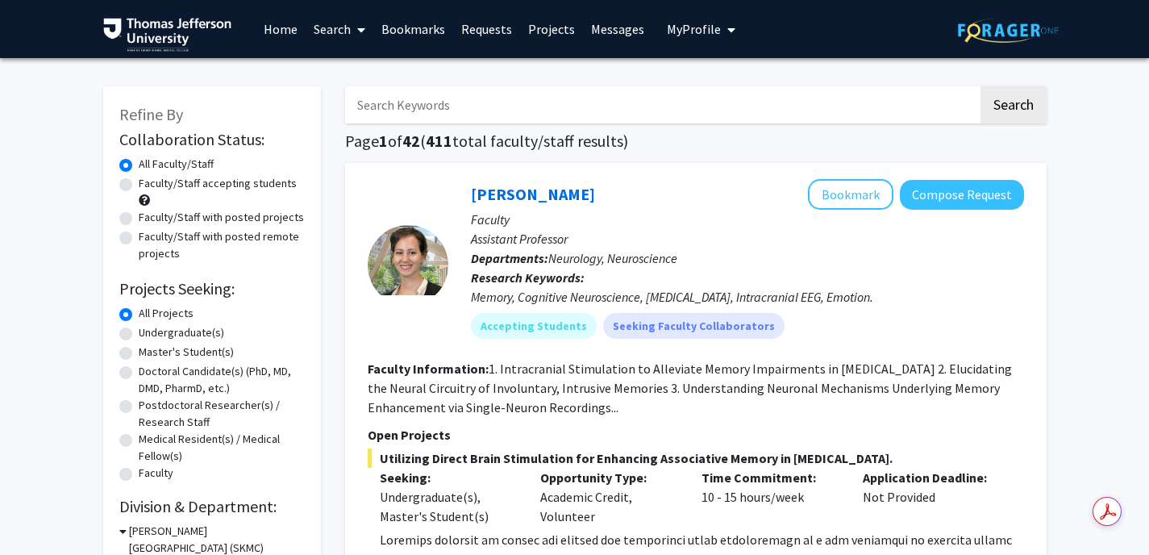
click at [134, 372] on div "Doctoral Candidate(s) (PhD, MD, DMD, PharmD, etc.)" at bounding box center [211, 380] width 185 height 34
click at [139, 372] on label "Doctoral Candidate(s) (PhD, MD, DMD, PharmD, etc.)" at bounding box center [222, 380] width 166 height 34
click at [139, 372] on input "Doctoral Candidate(s) (PhD, MD, DMD, PharmD, etc.)" at bounding box center [144, 368] width 10 height 10
radio input "true"
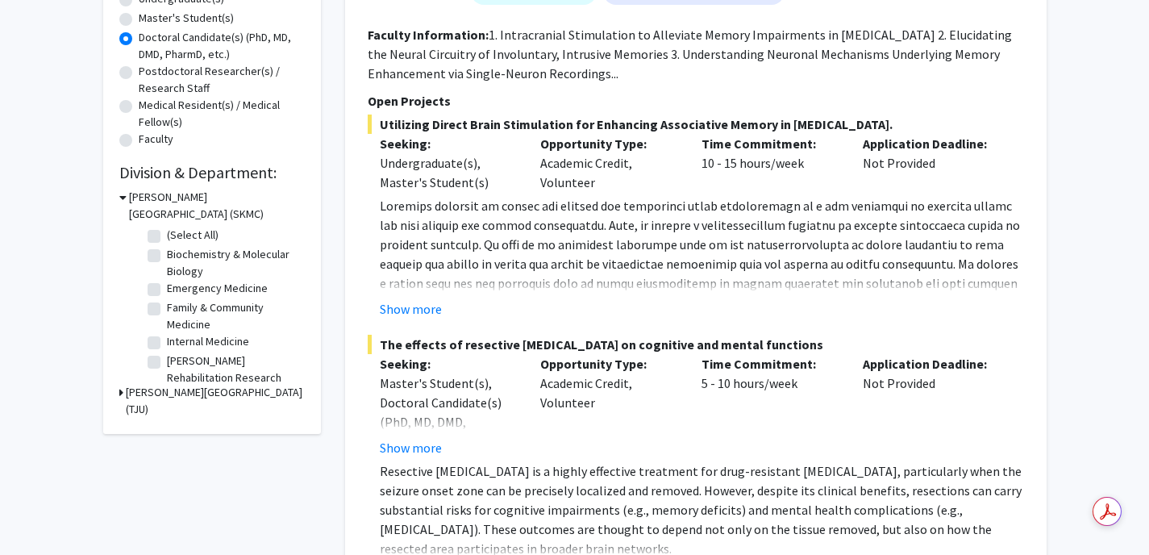
click at [206, 395] on h3 "[PERSON_NAME][GEOGRAPHIC_DATA] (TJU)" at bounding box center [215, 401] width 179 height 34
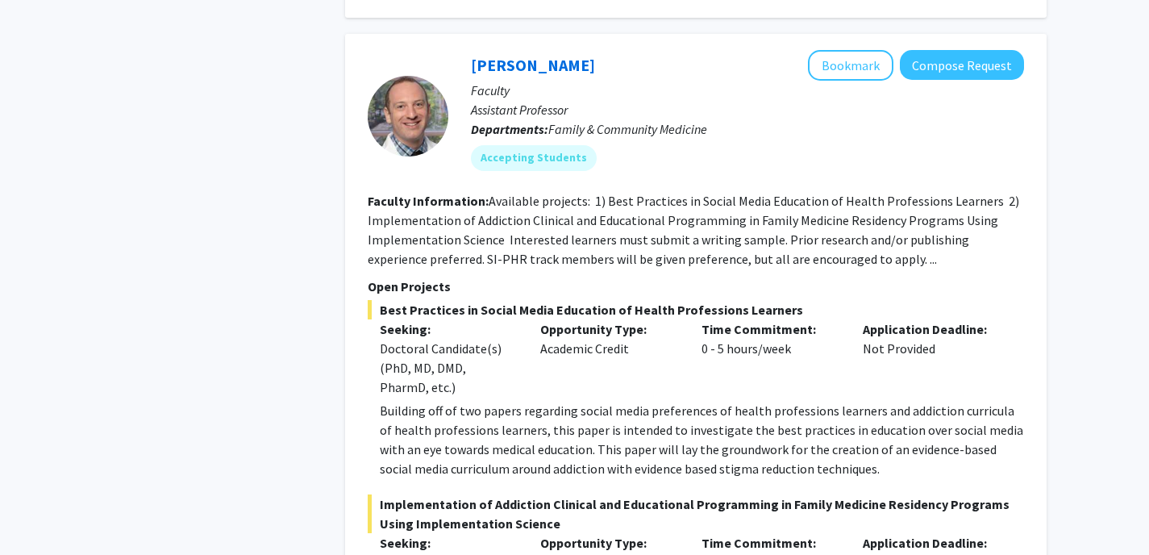
scroll to position [10998, 0]
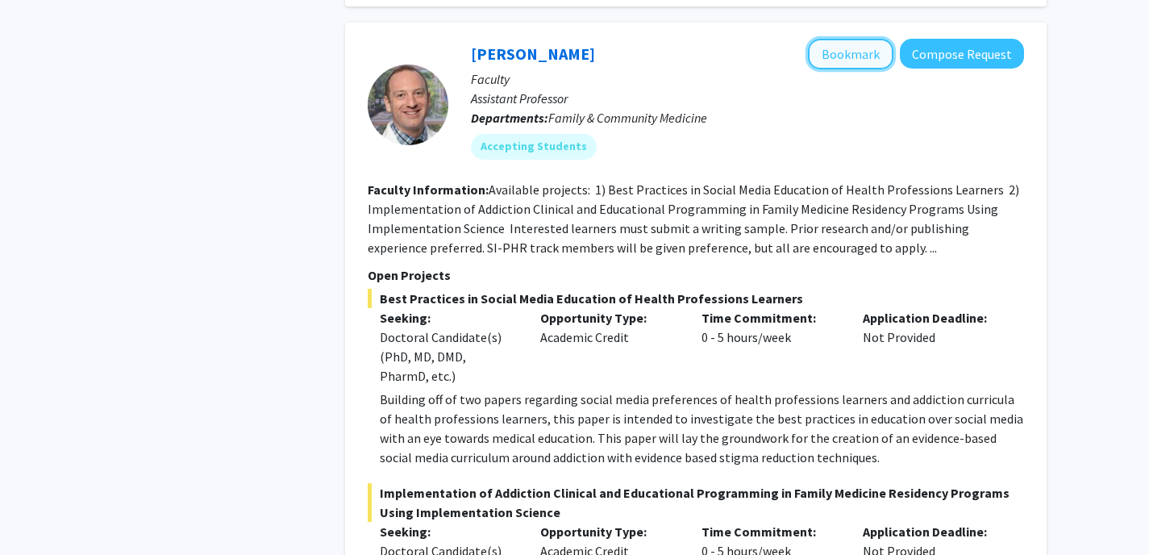
click at [827, 60] on button "Bookmark" at bounding box center [850, 54] width 85 height 31
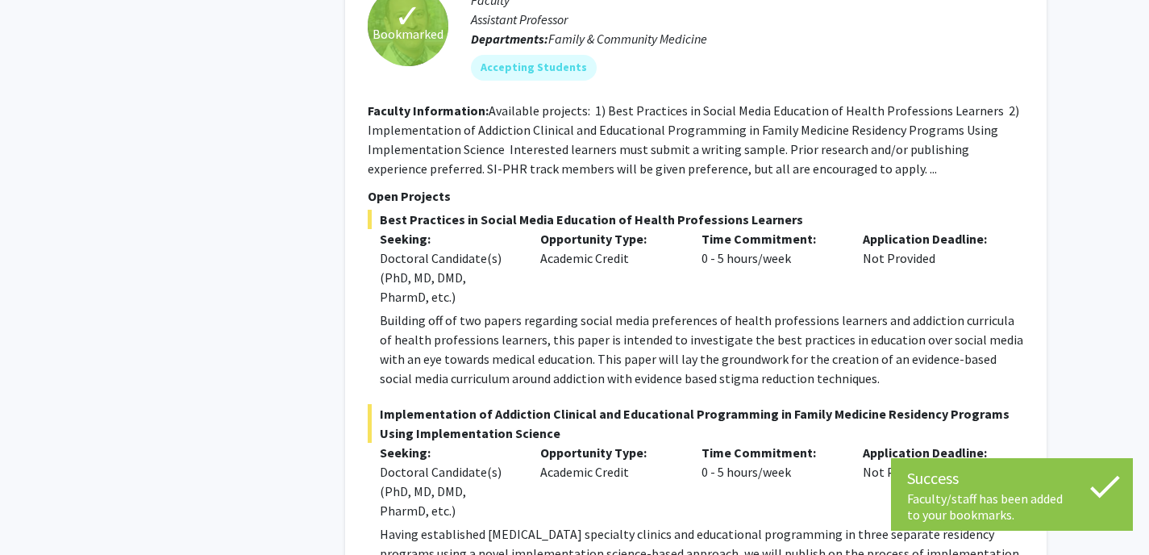
scroll to position [11080, 0]
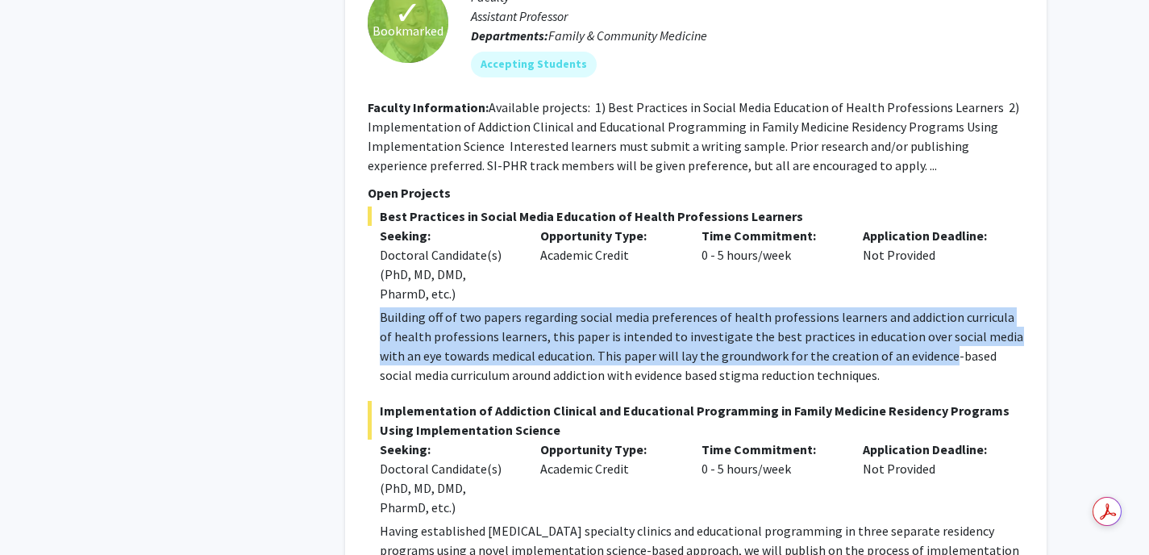
drag, startPoint x: 376, startPoint y: 319, endPoint x: 919, endPoint y: 360, distance: 544.0
click at [919, 360] on fg-read-more "Building off of two papers regarding social media preferences of health profess…" at bounding box center [696, 345] width 656 height 77
click at [918, 360] on p "Building off of two papers regarding social media preferences of health profess…" at bounding box center [702, 345] width 644 height 77
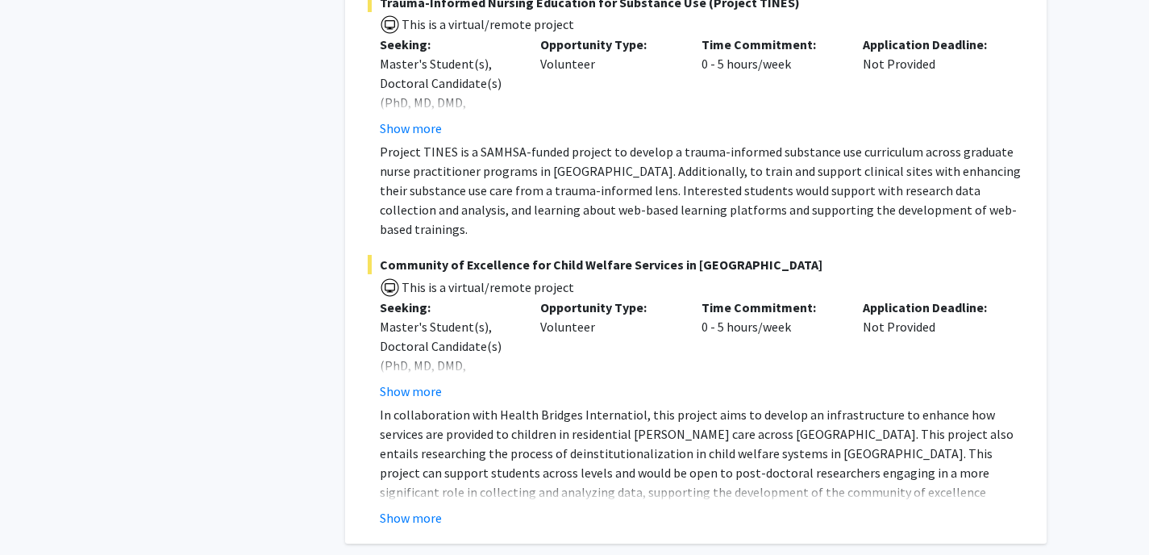
scroll to position [12151, 0]
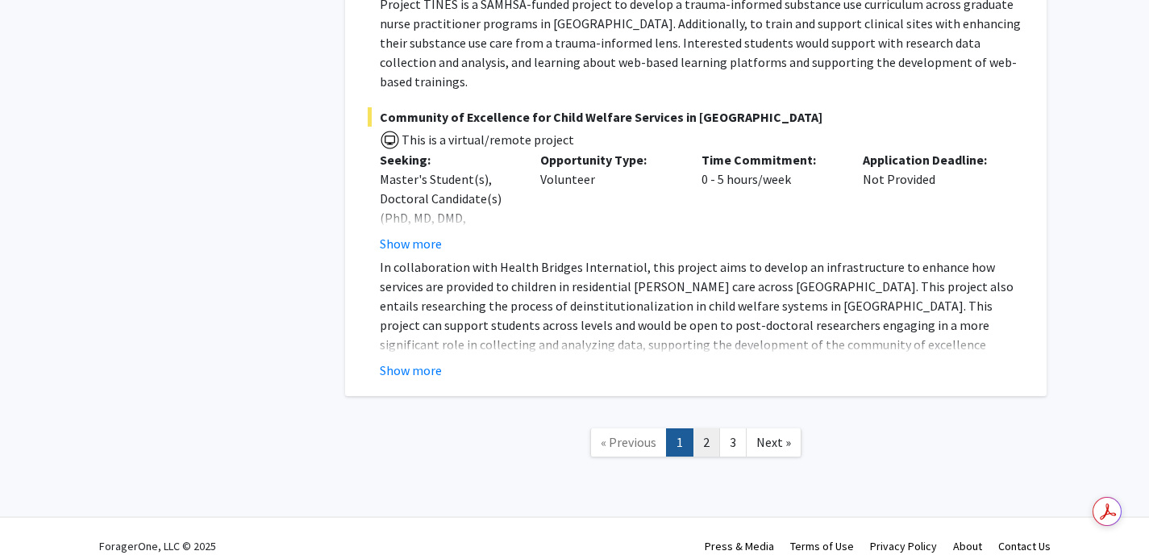
click at [704, 428] on link "2" at bounding box center [705, 442] width 27 height 28
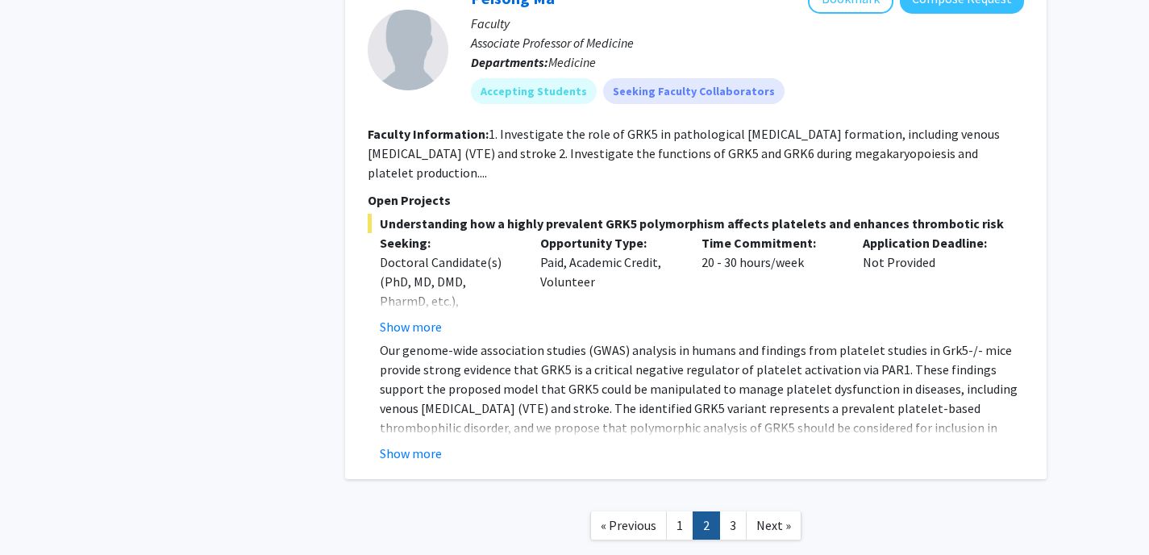
scroll to position [6478, 0]
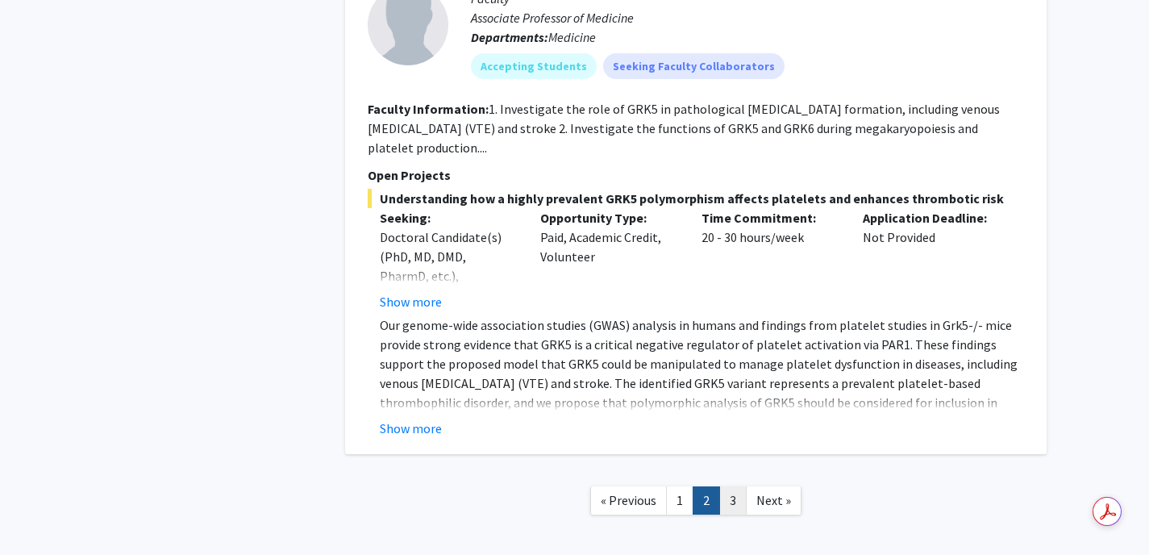
click at [738, 486] on link "3" at bounding box center [732, 500] width 27 height 28
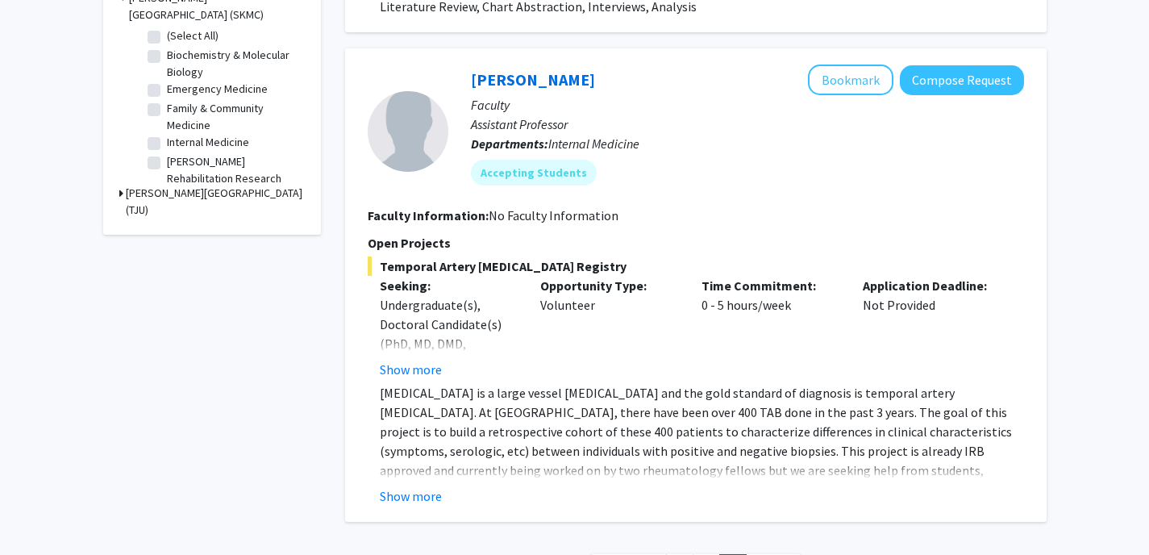
scroll to position [534, 0]
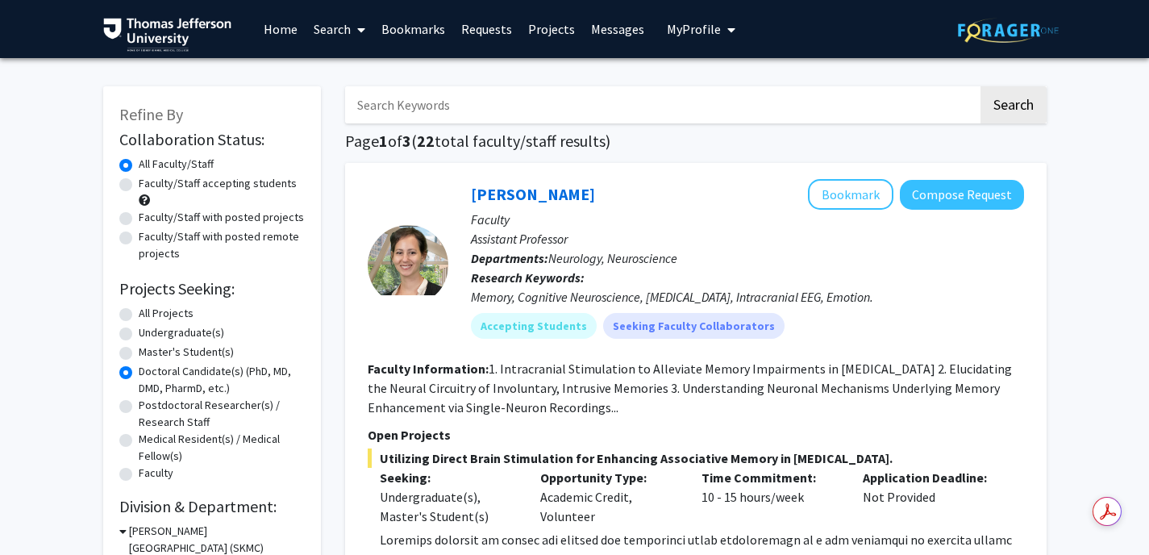
radio input "true"
click at [496, 189] on link "[PERSON_NAME]" at bounding box center [533, 194] width 124 height 20
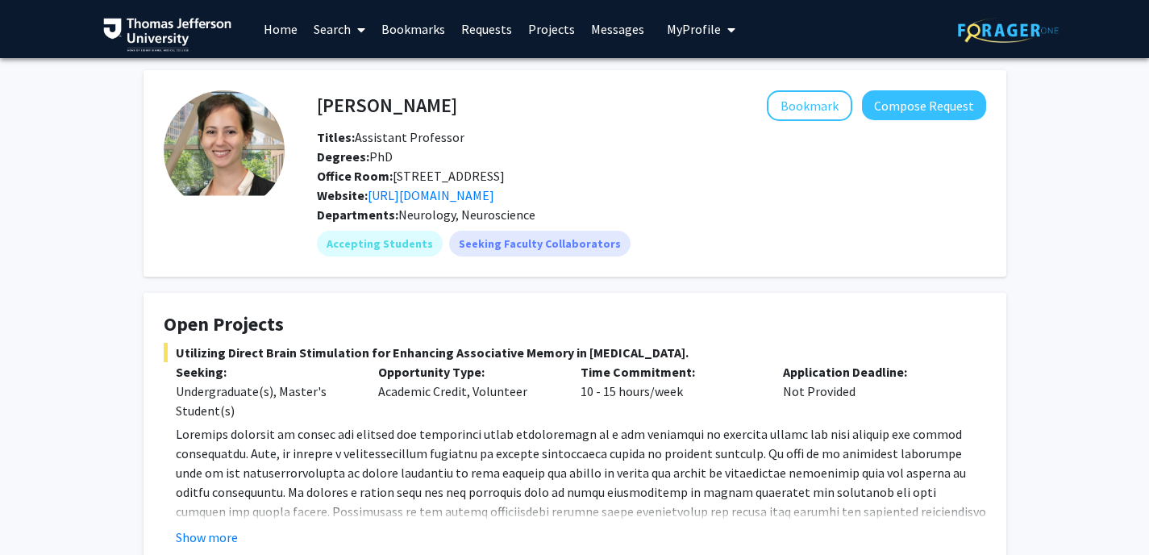
click at [332, 31] on link "Search" at bounding box center [340, 29] width 68 height 56
click at [349, 98] on span "Students" at bounding box center [355, 106] width 98 height 32
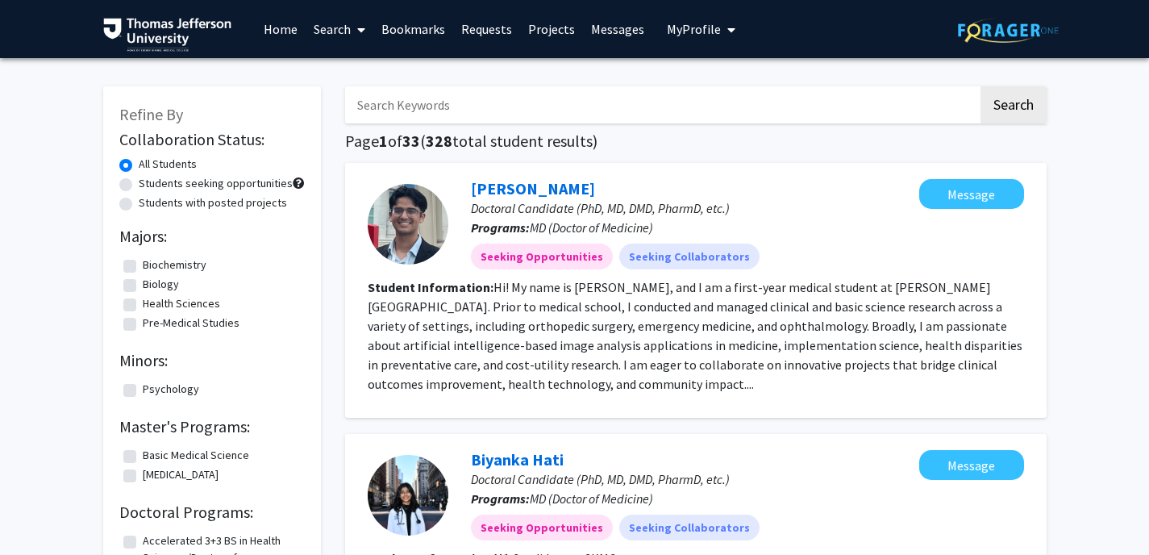
click at [139, 183] on label "Students seeking opportunities" at bounding box center [216, 183] width 154 height 17
click at [139, 183] on input "Students seeking opportunities" at bounding box center [144, 180] width 10 height 10
radio input "true"
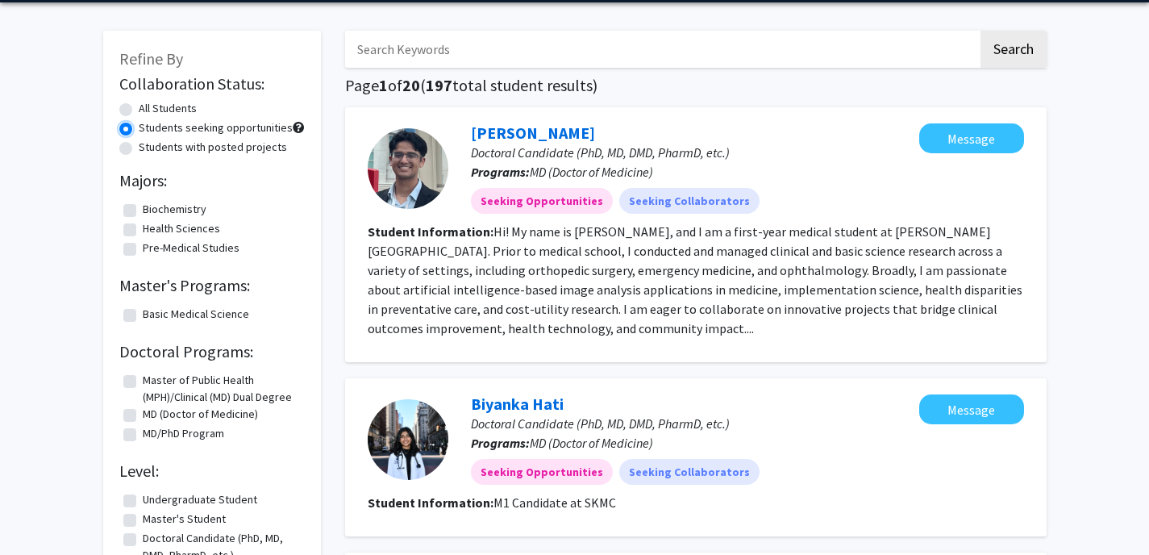
scroll to position [169, 0]
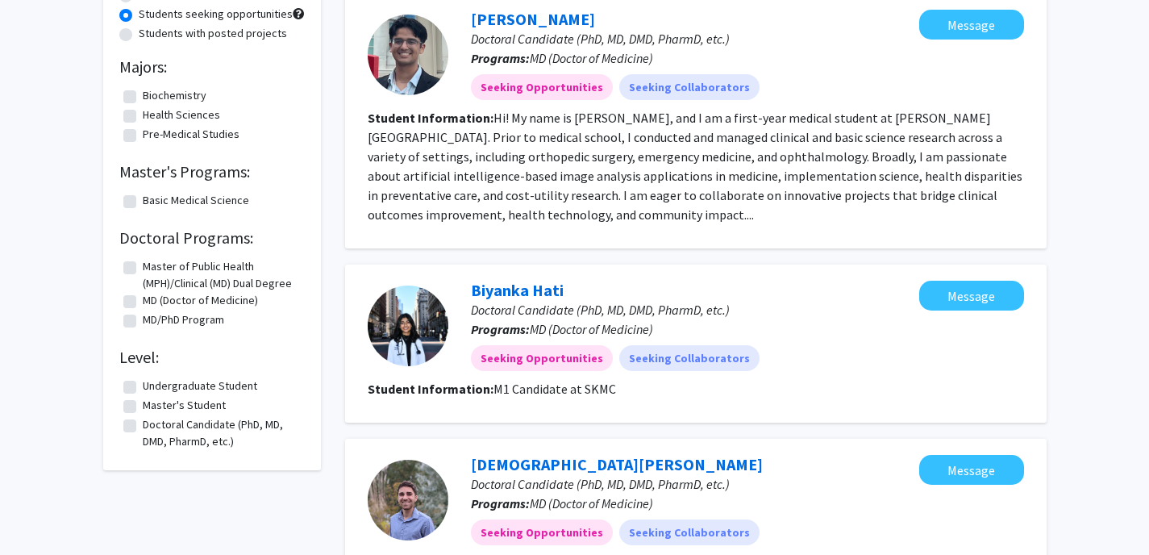
click at [185, 304] on label "MD (Doctor of Medicine)" at bounding box center [200, 300] width 115 height 17
click at [153, 302] on input "MD (Doctor of Medicine)" at bounding box center [148, 297] width 10 height 10
checkbox input "true"
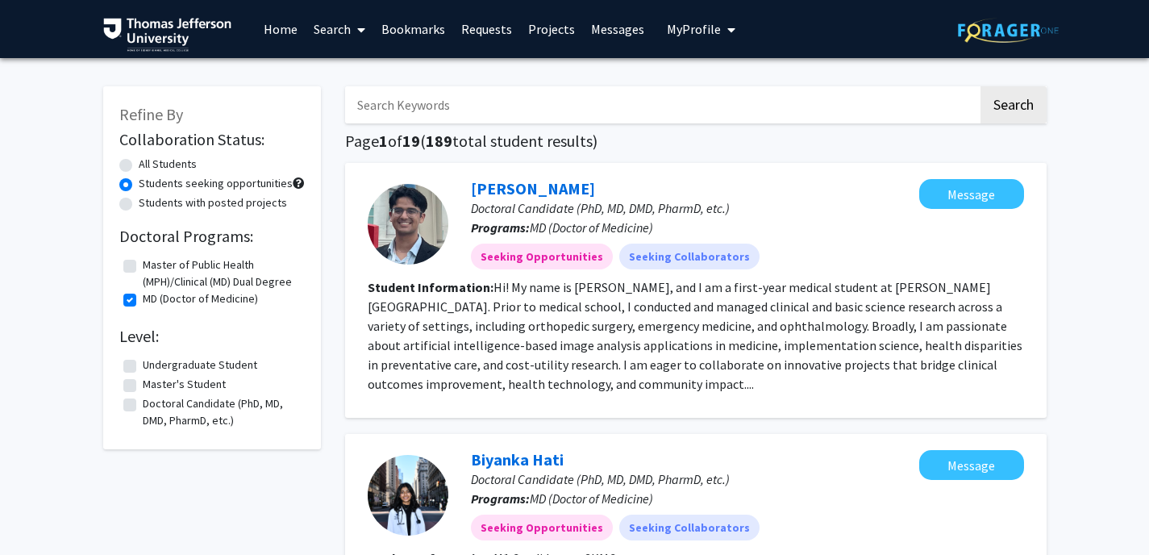
click at [144, 407] on label "Doctoral Candidate (PhD, MD, DMD, PharmD, etc.)" at bounding box center [222, 412] width 158 height 34
click at [144, 405] on input "Doctoral Candidate (PhD, MD, DMD, PharmD, etc.)" at bounding box center [148, 400] width 10 height 10
checkbox input "true"
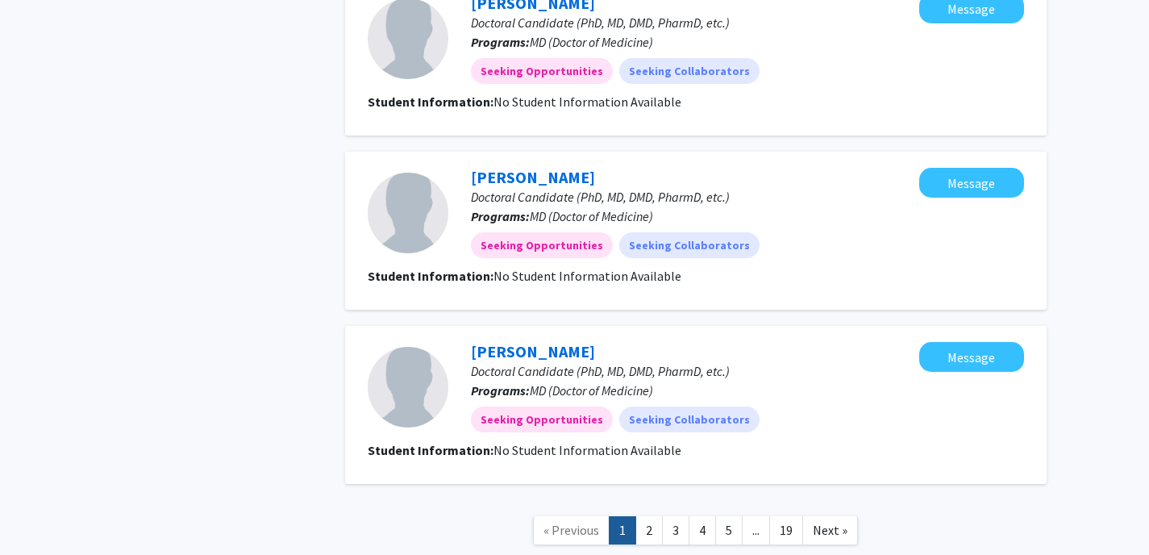
scroll to position [1666, 0]
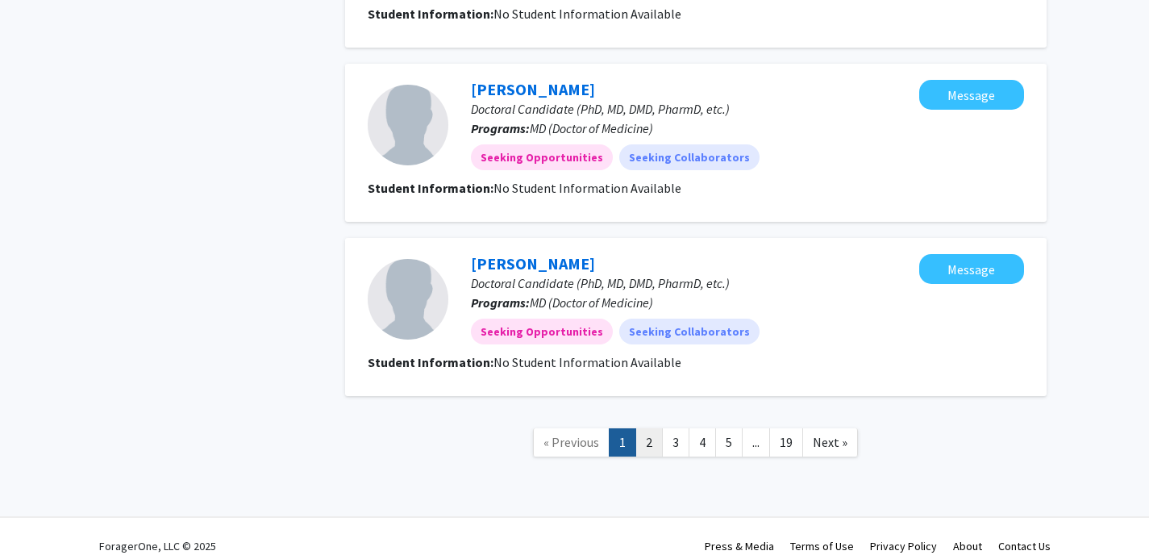
click at [644, 428] on link "2" at bounding box center [648, 442] width 27 height 28
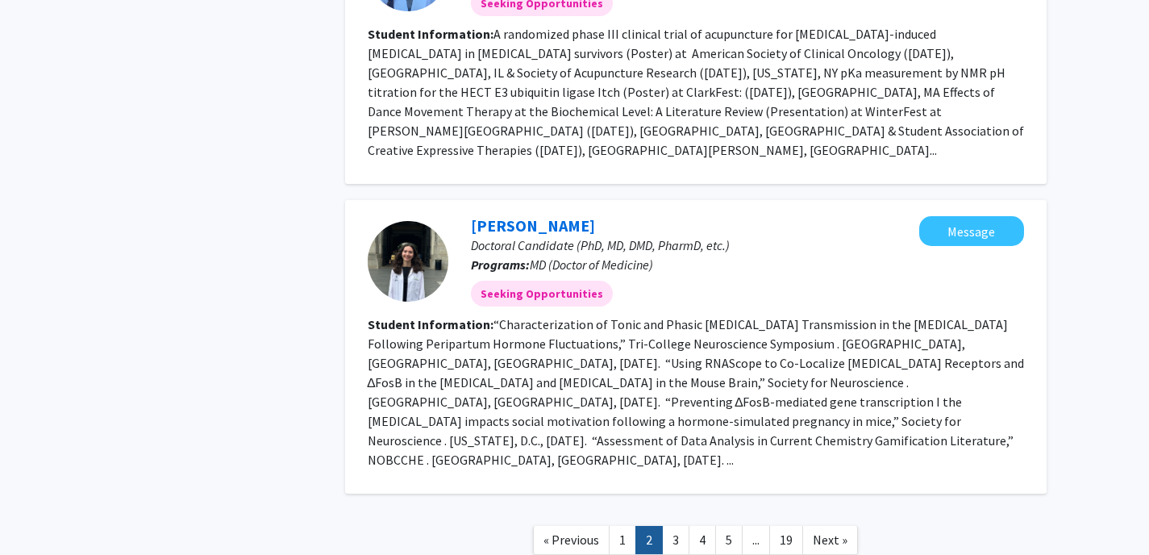
scroll to position [2382, 0]
click at [680, 525] on link "3" at bounding box center [675, 539] width 27 height 28
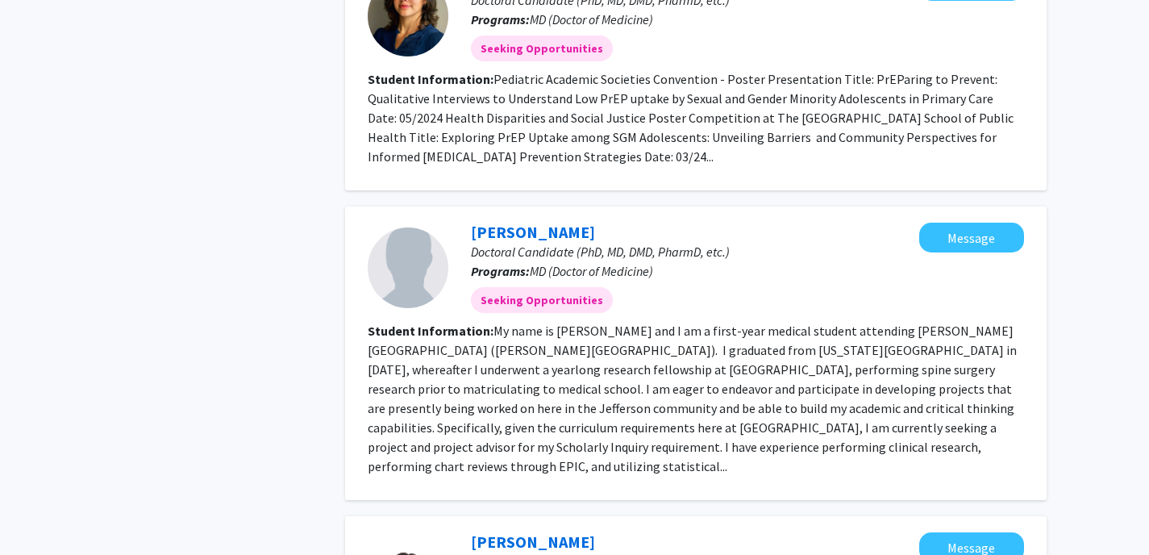
scroll to position [368, 0]
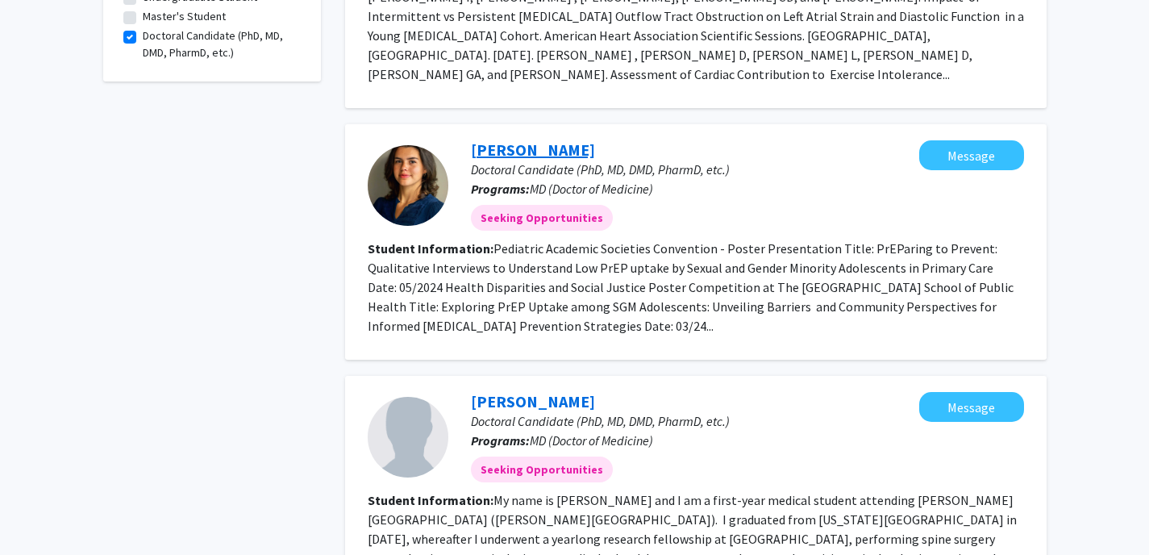
click at [526, 139] on link "[PERSON_NAME]" at bounding box center [533, 149] width 124 height 20
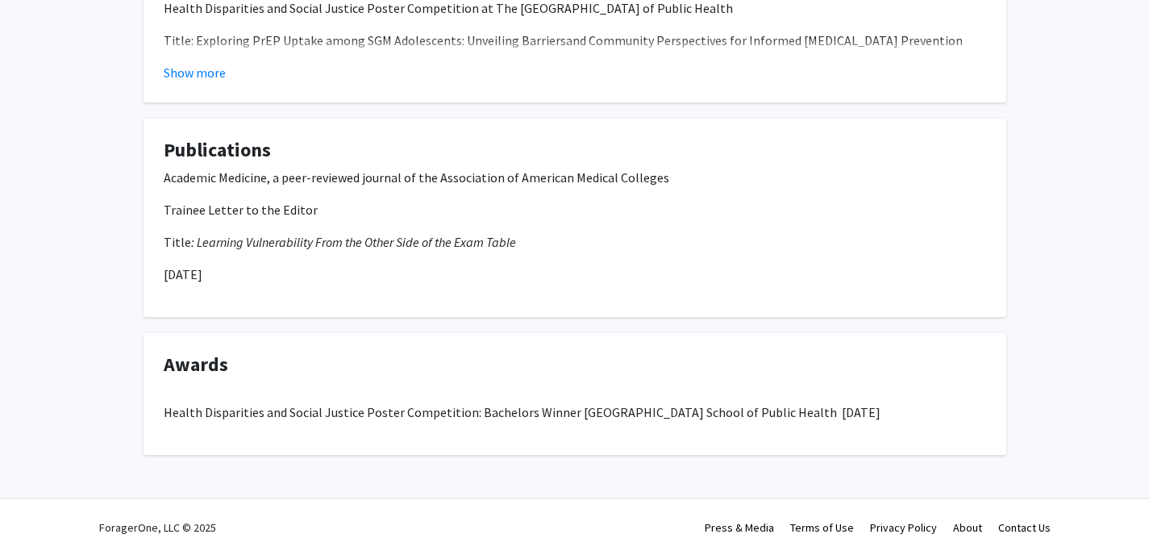
scroll to position [746, 0]
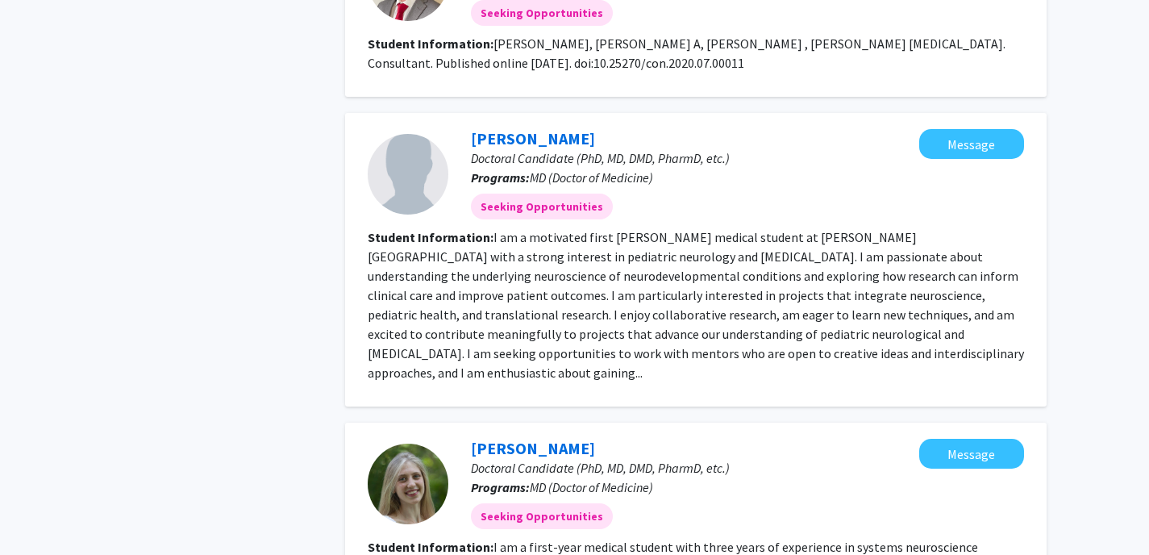
scroll to position [1344, 0]
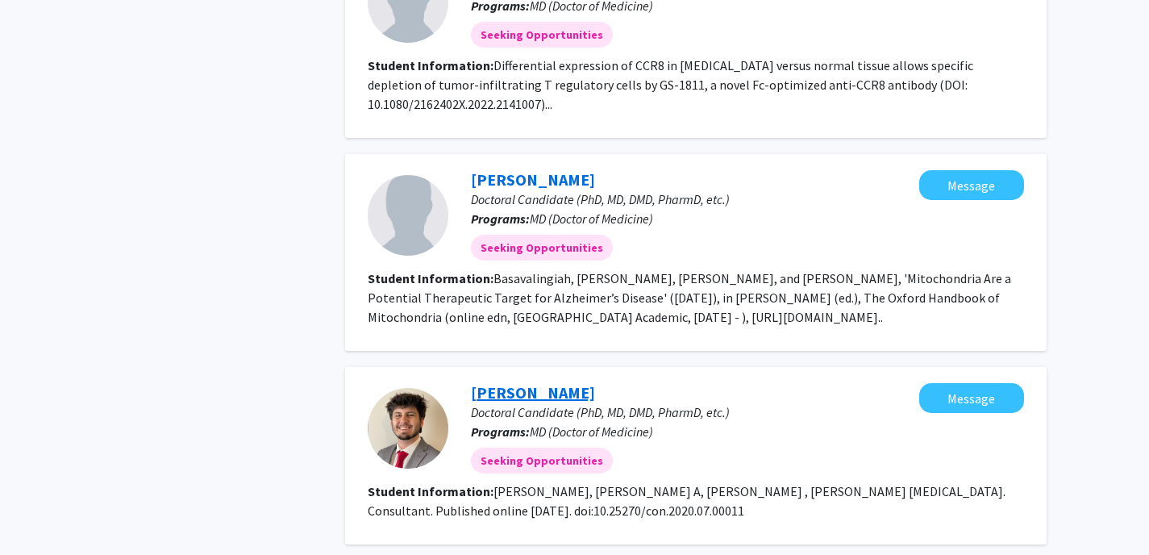
click at [521, 382] on link "[PERSON_NAME]" at bounding box center [533, 392] width 124 height 20
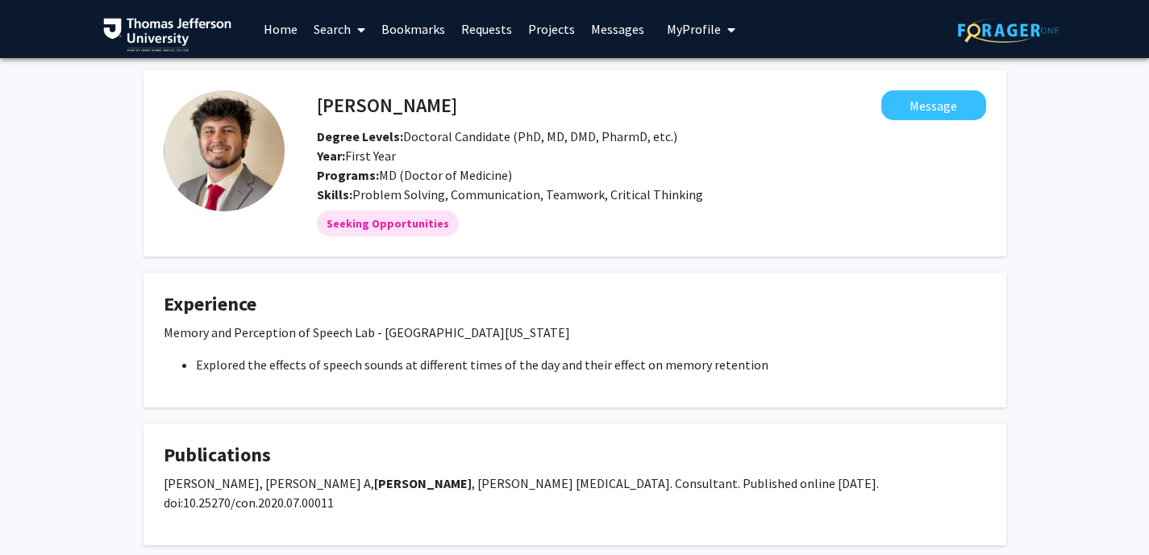
scroll to position [72, 0]
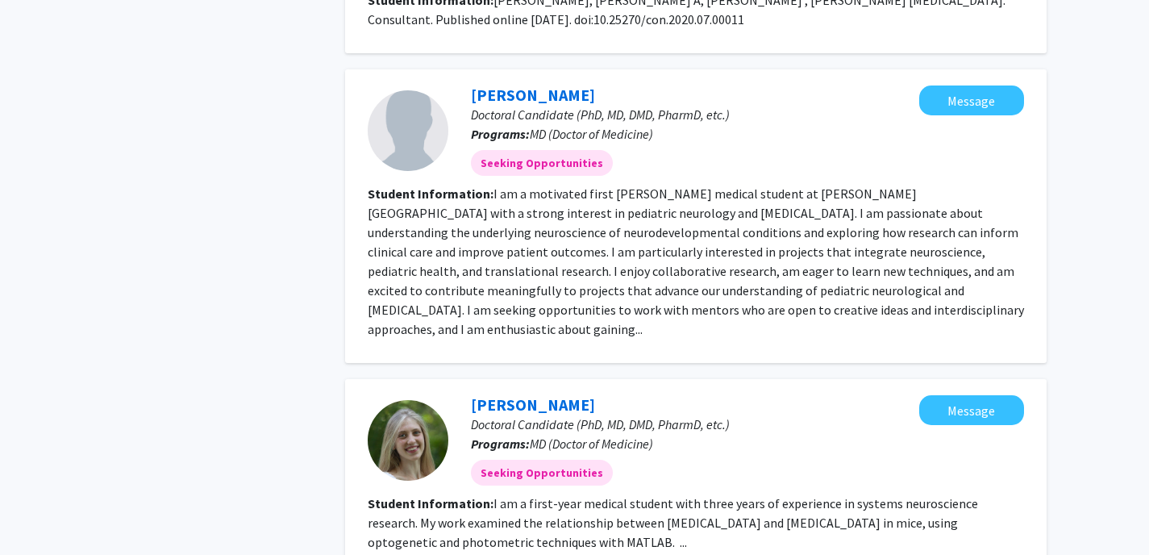
scroll to position [2208, 0]
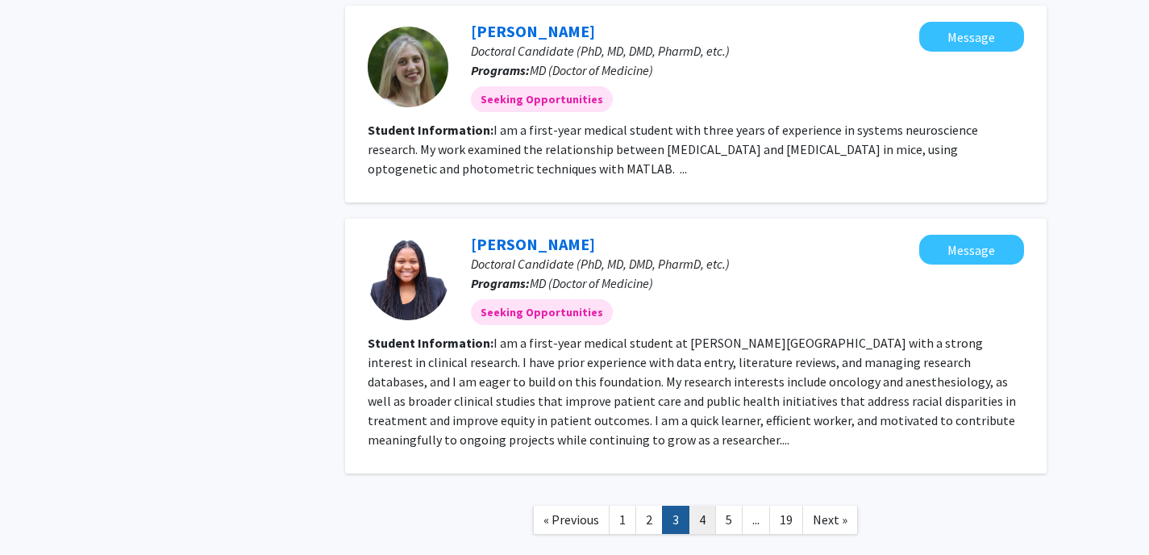
click at [701, 505] on link "4" at bounding box center [701, 519] width 27 height 28
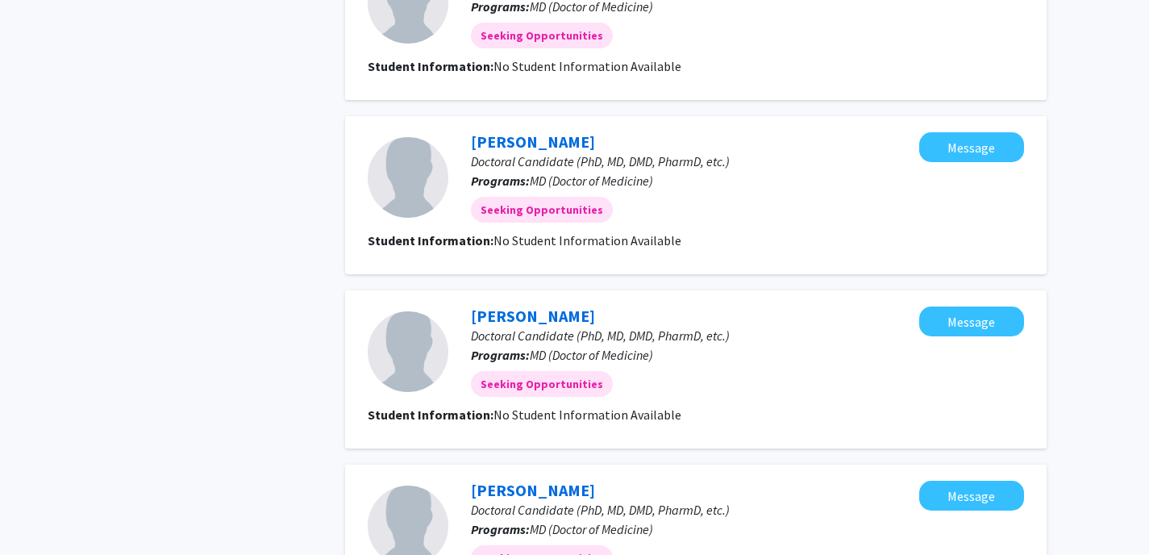
scroll to position [1705, 0]
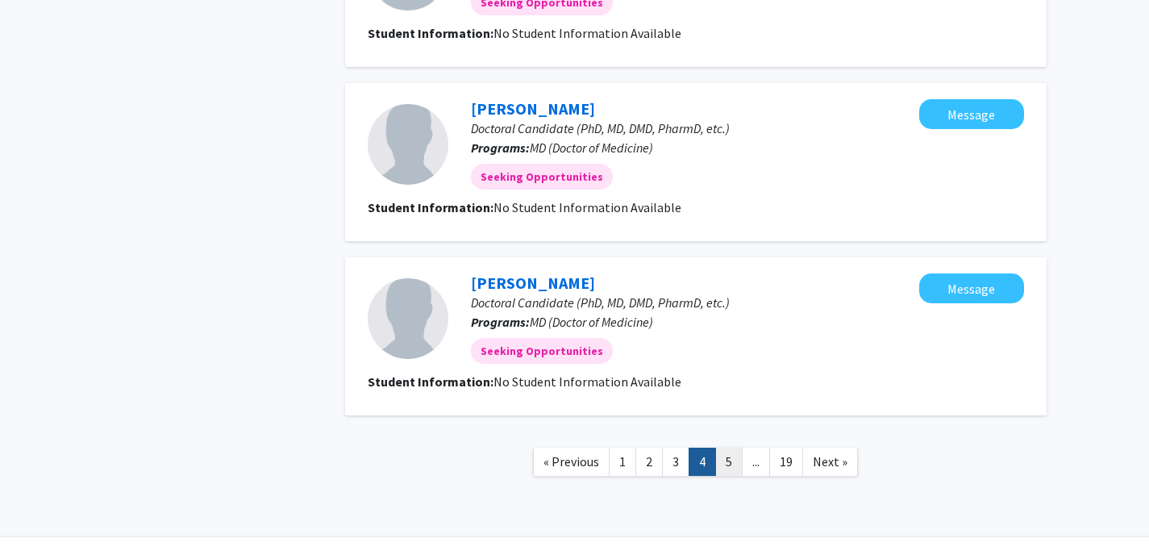
click at [723, 447] on link "5" at bounding box center [728, 461] width 27 height 28
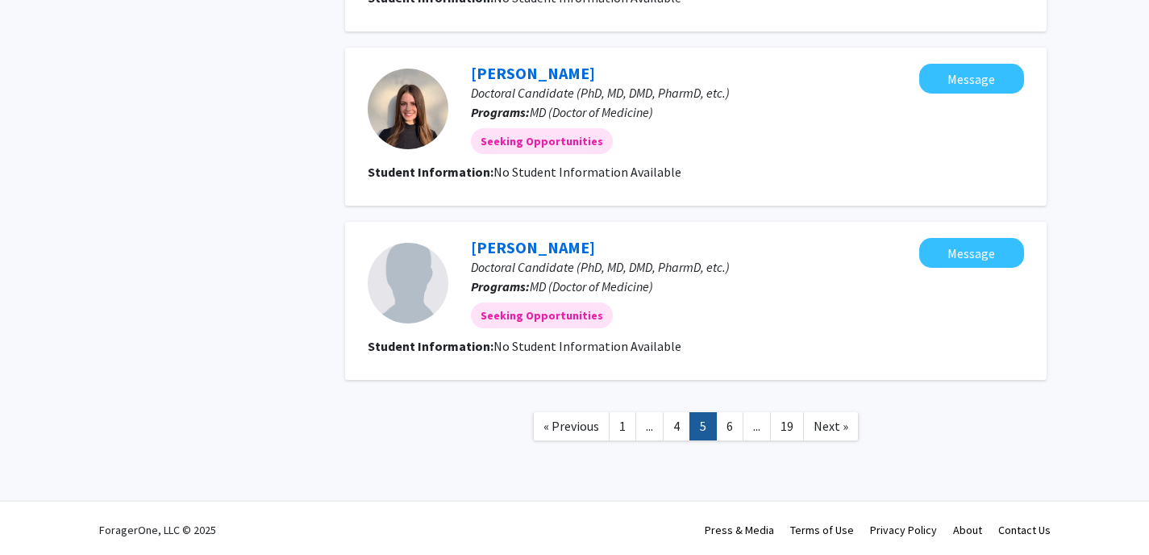
scroll to position [1511, 0]
